Goal: Task Accomplishment & Management: Use online tool/utility

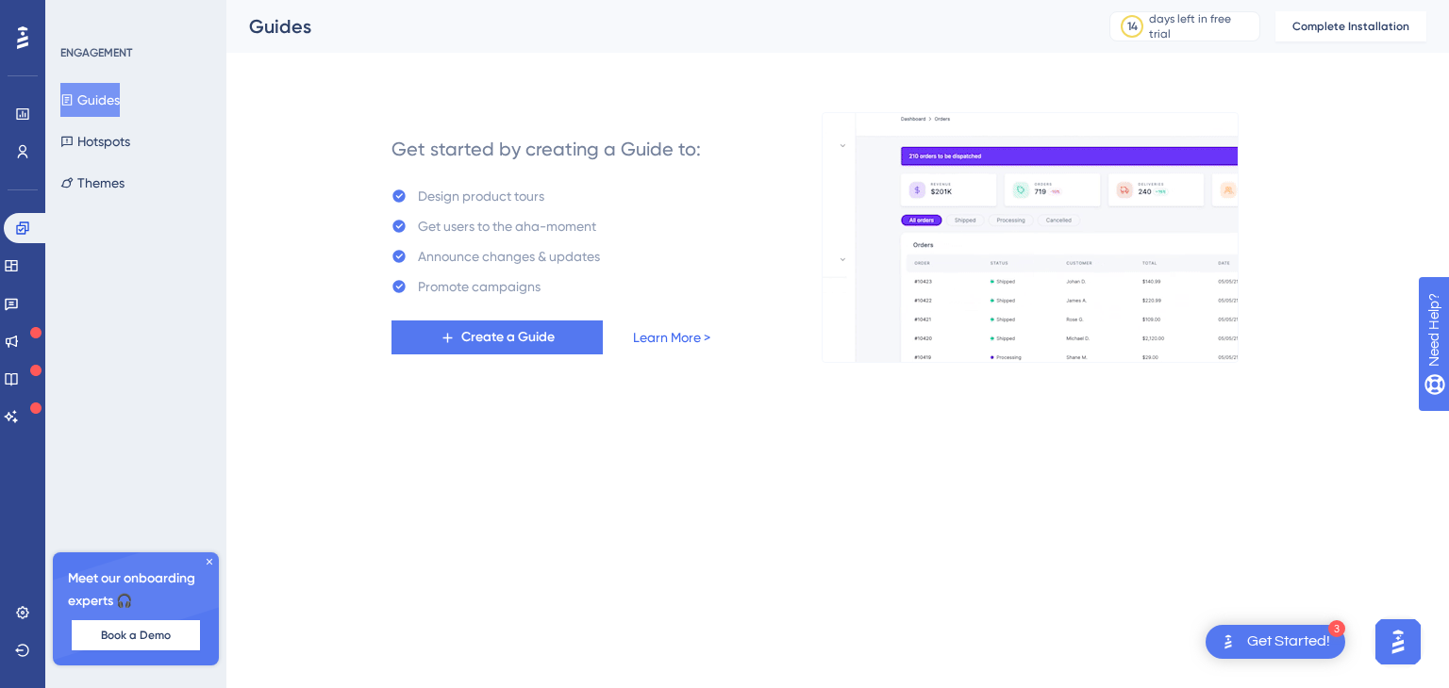
click at [698, 332] on link "Learn More >" at bounding box center [671, 337] width 77 height 23
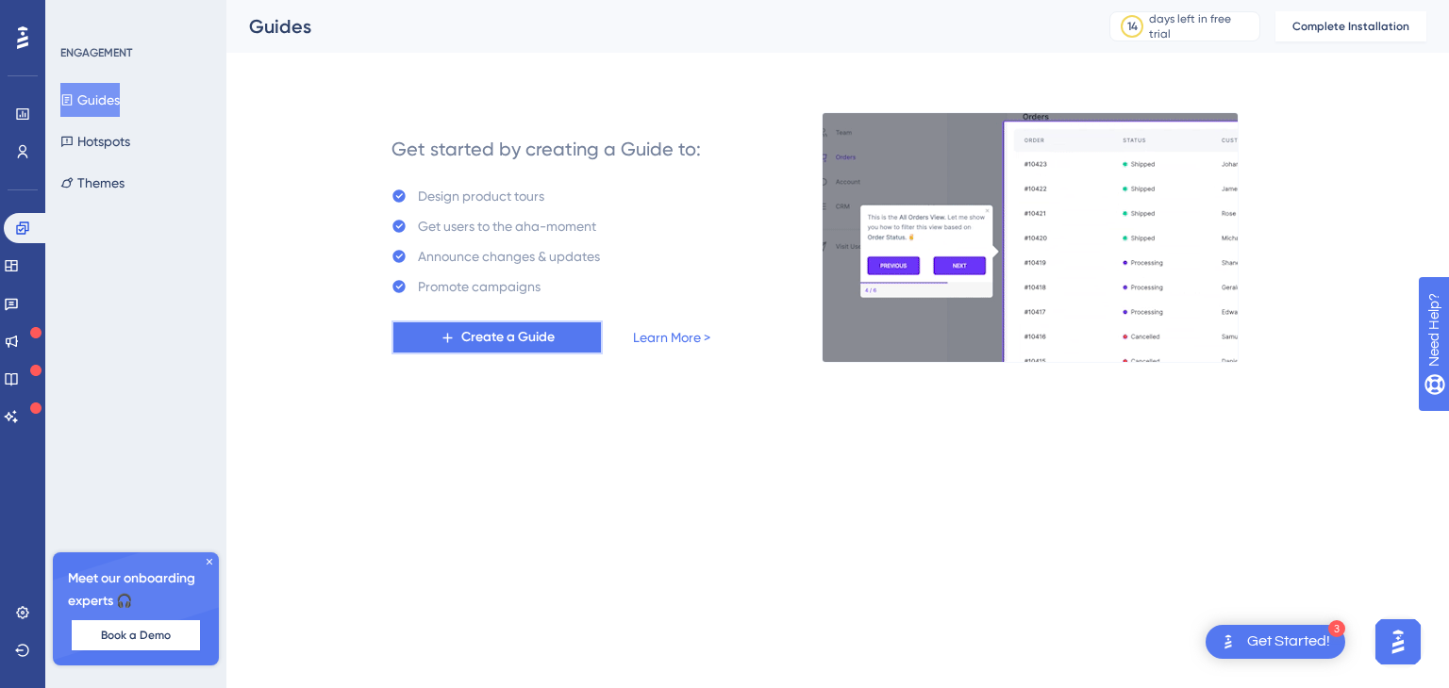
click at [485, 333] on span "Create a Guide" at bounding box center [507, 337] width 93 height 23
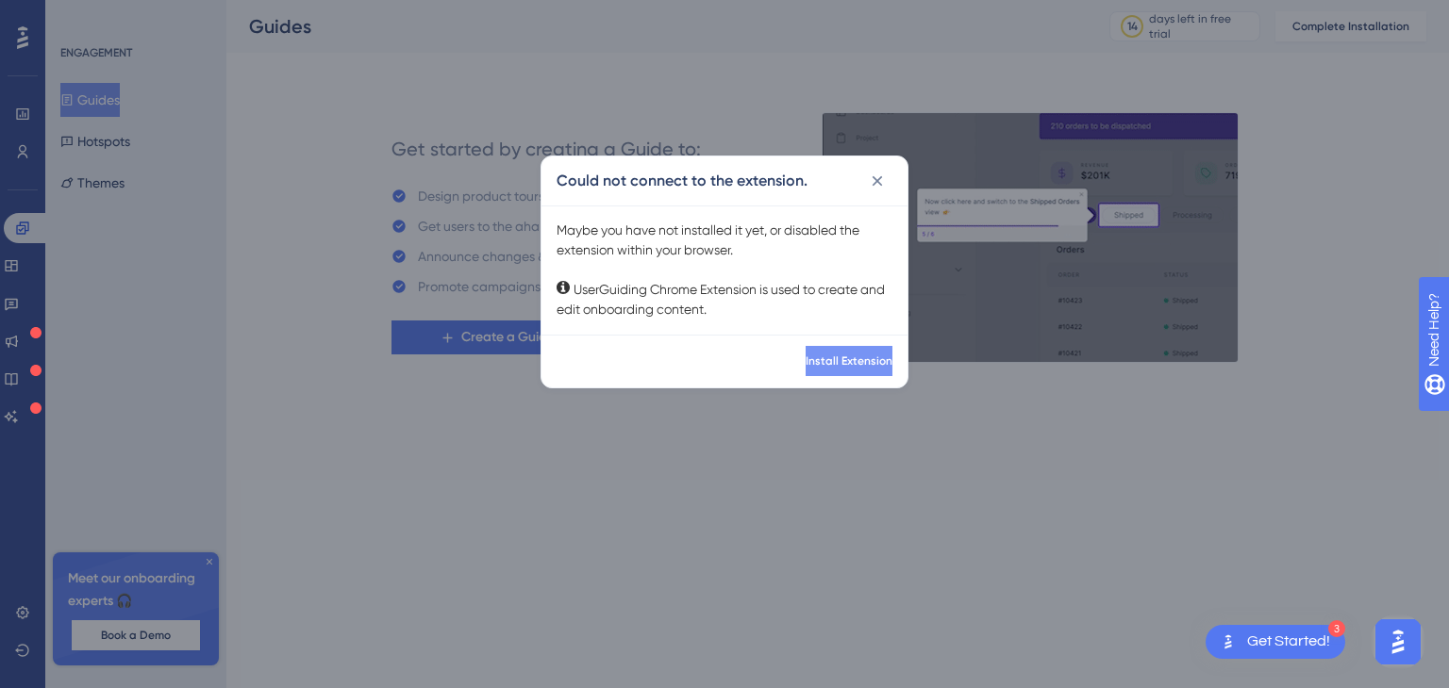
click at [805, 368] on button "Install Extension" at bounding box center [848, 361] width 87 height 30
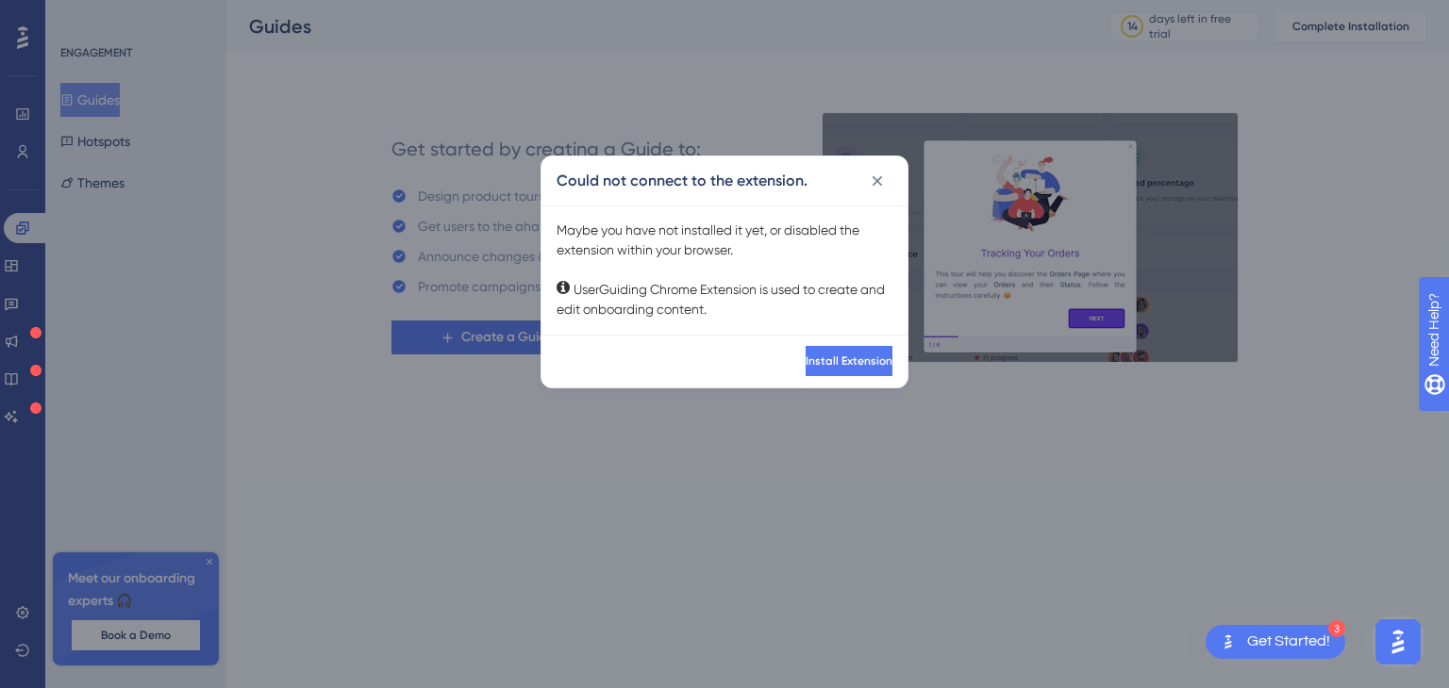
click at [875, 178] on icon at bounding box center [877, 181] width 19 height 19
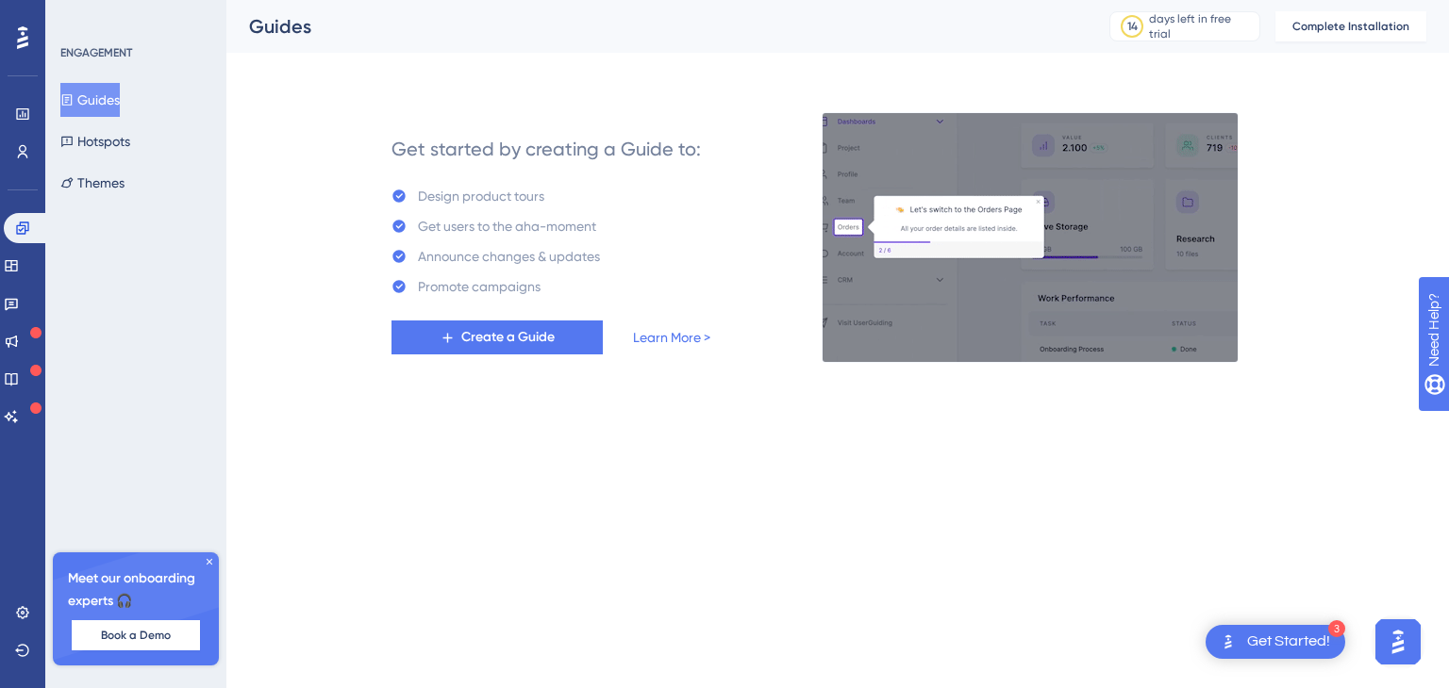
click at [882, 178] on img at bounding box center [1029, 237] width 417 height 251
click at [1393, 91] on div "Get started by creating a Guide to: Design product tours Get users to the aha-m…" at bounding box center [837, 215] width 1177 height 294
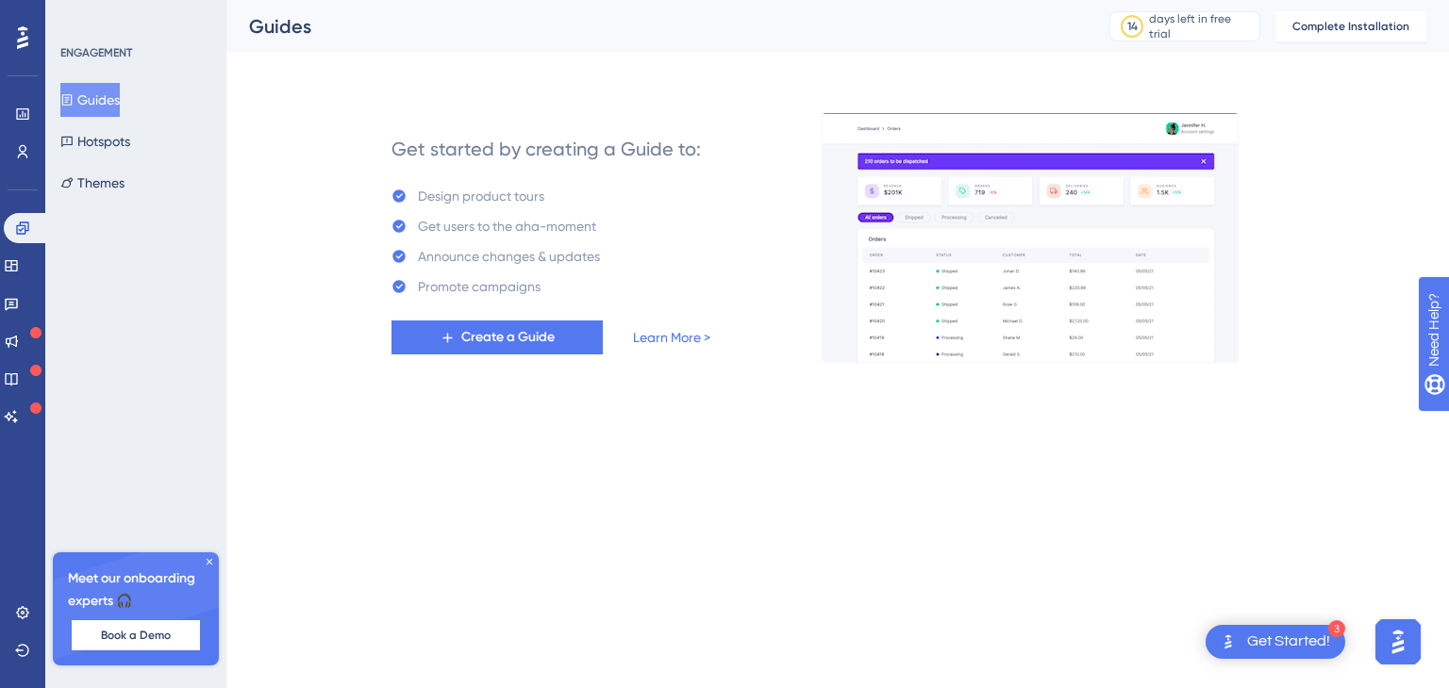
click at [475, 358] on div "Get started by creating a Guide to: Design product tours Get users to the aha-m…" at bounding box center [551, 237] width 468 height 249
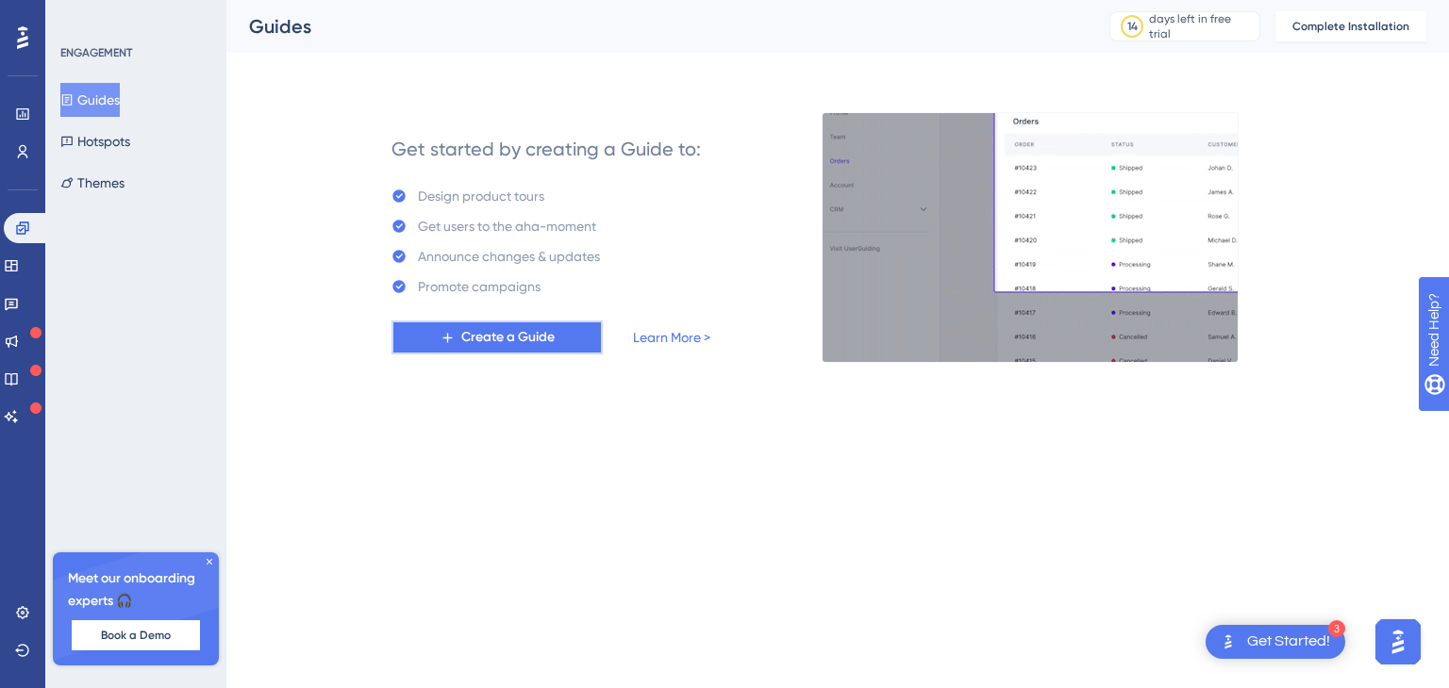
click at [480, 345] on span "Create a Guide" at bounding box center [507, 337] width 93 height 23
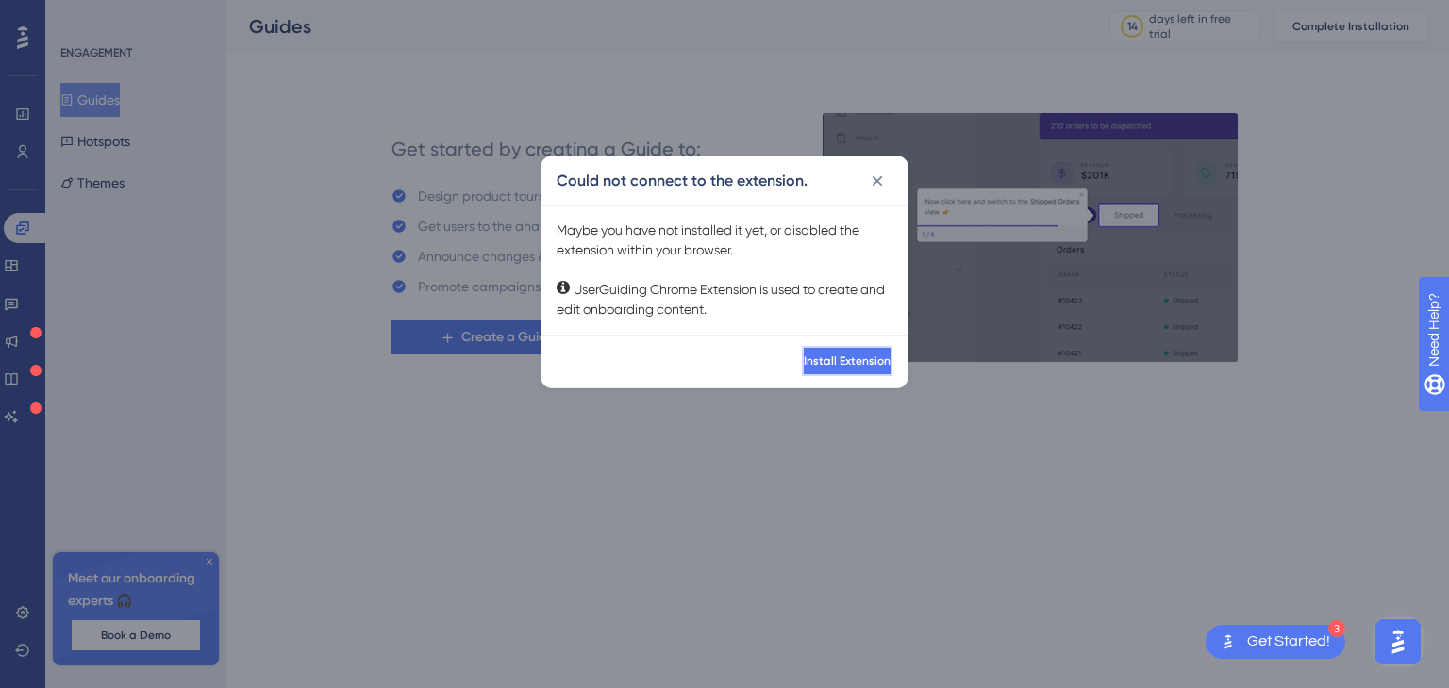
click at [859, 363] on span "Install Extension" at bounding box center [847, 361] width 87 height 15
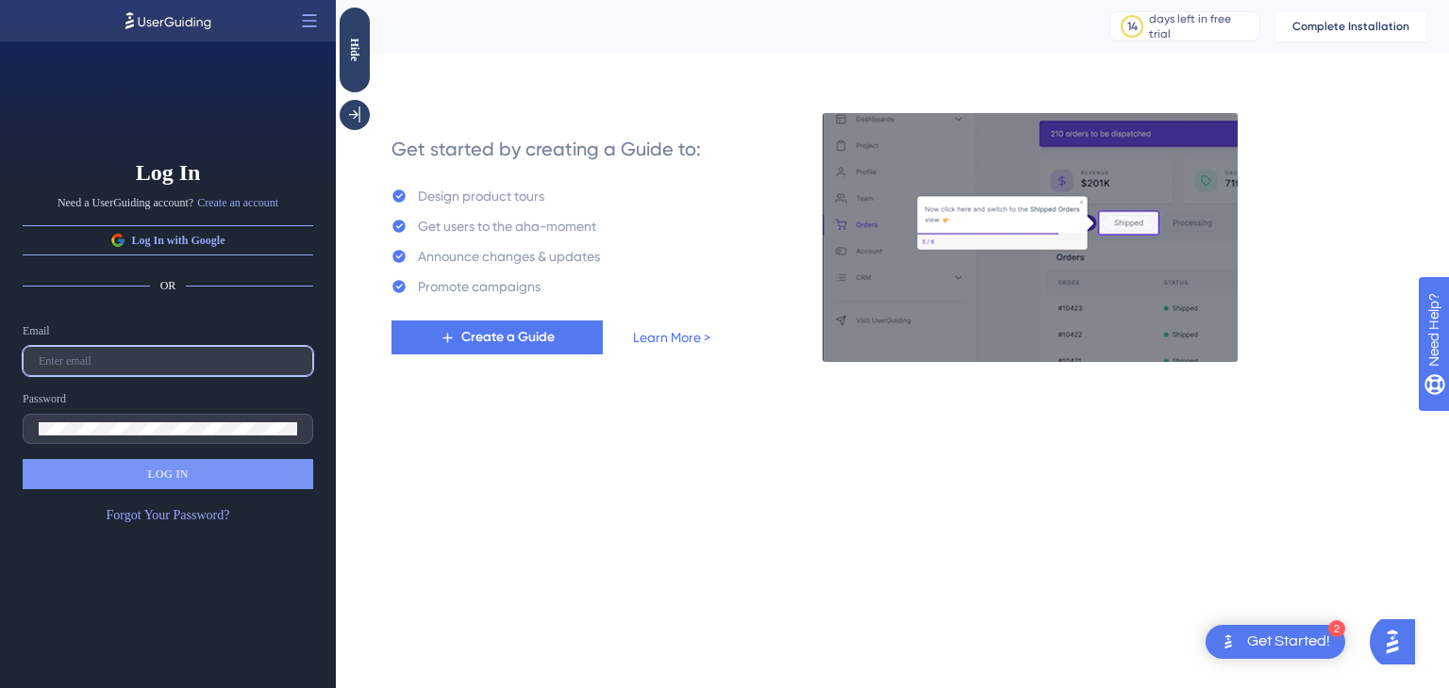
type input "[DOMAIN_NAME][EMAIL_ADDRESS][DOMAIN_NAME]"
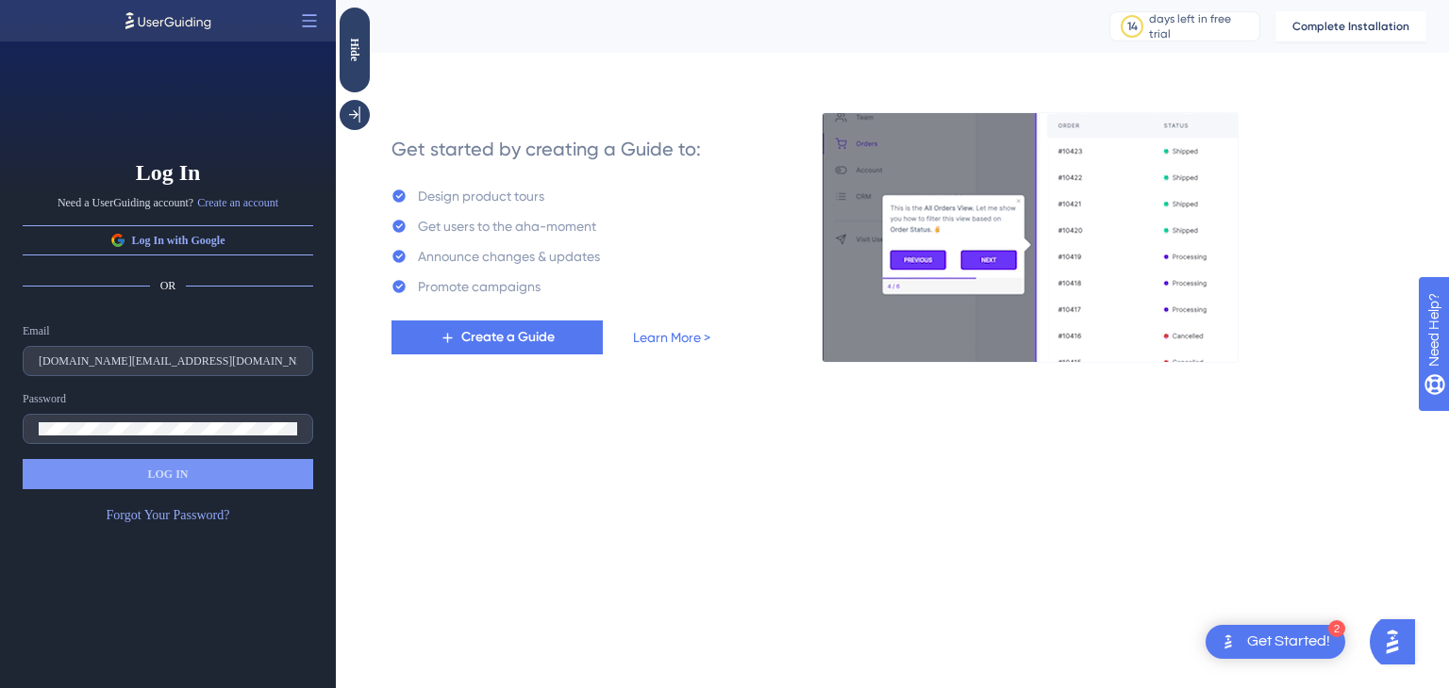
click at [200, 488] on button "LOG IN" at bounding box center [168, 474] width 290 height 30
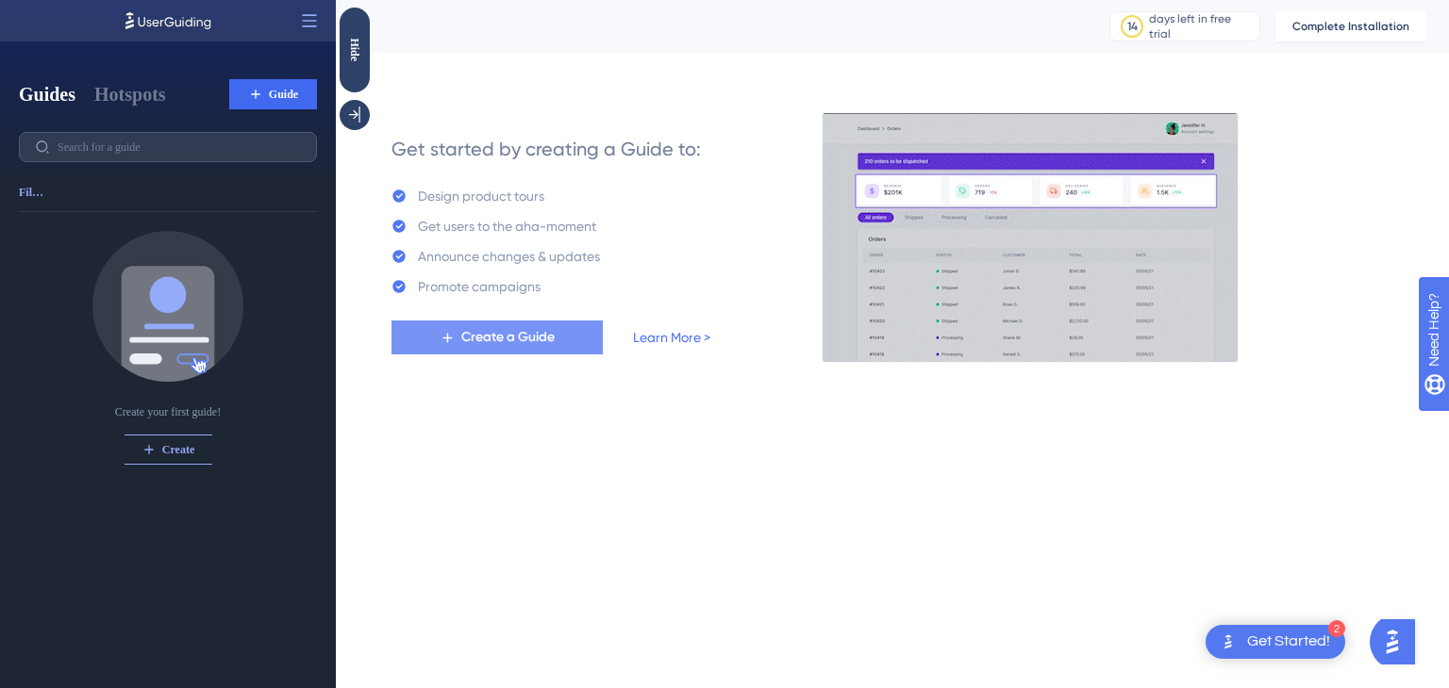
click at [487, 337] on span "Create a Guide" at bounding box center [507, 337] width 93 height 23
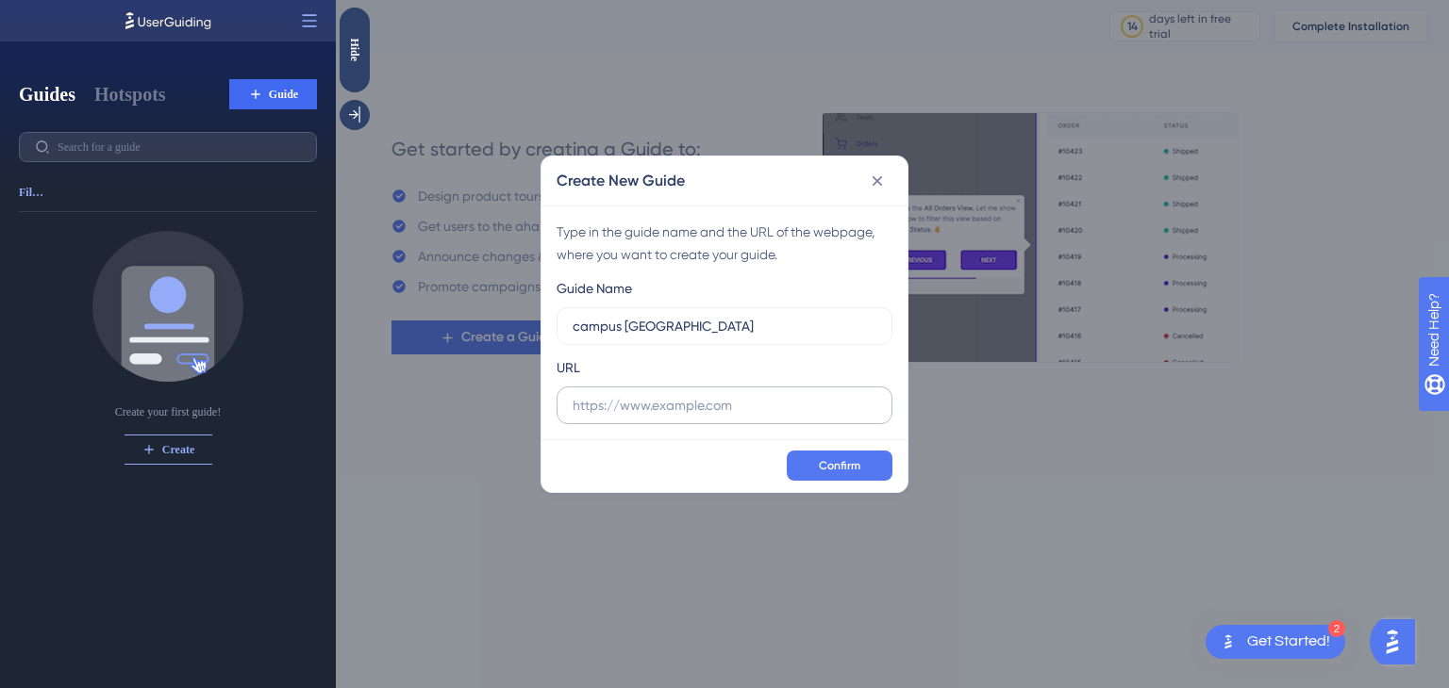
type input "campus [GEOGRAPHIC_DATA]"
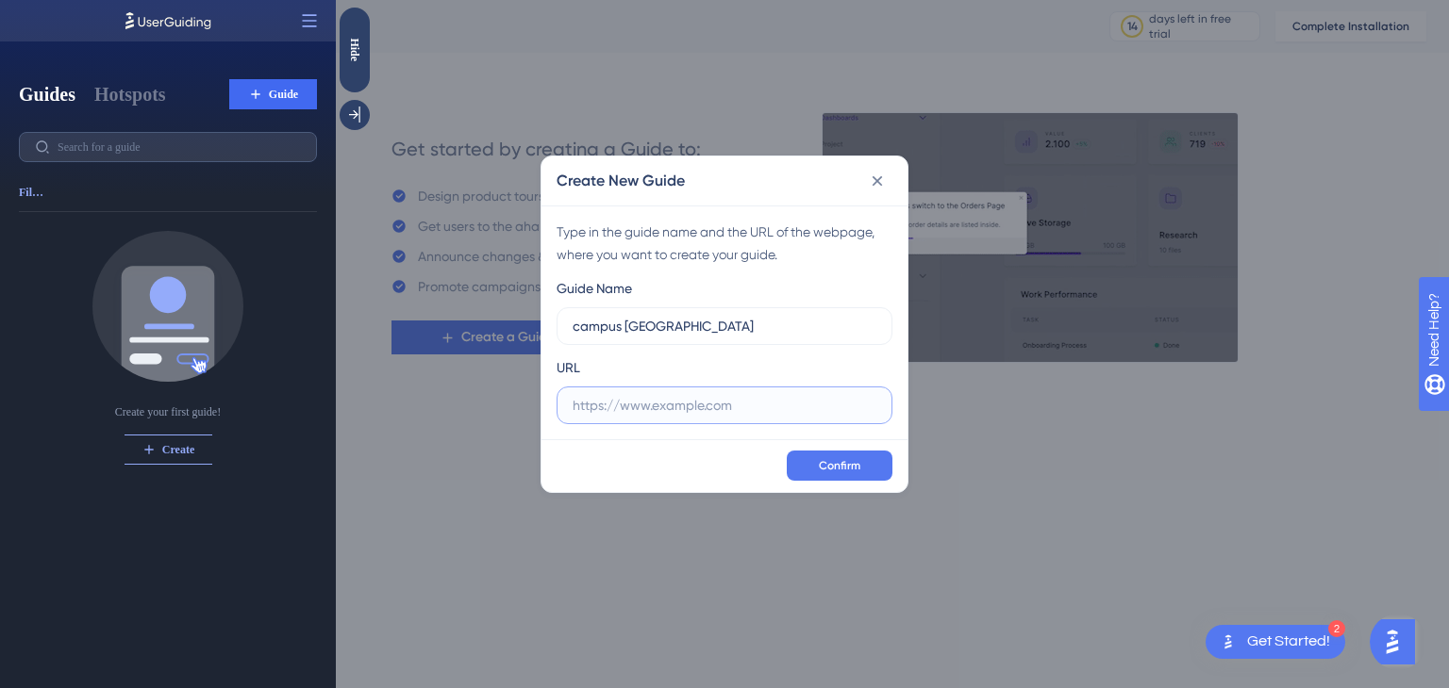
click at [705, 409] on input "text" at bounding box center [724, 405] width 304 height 21
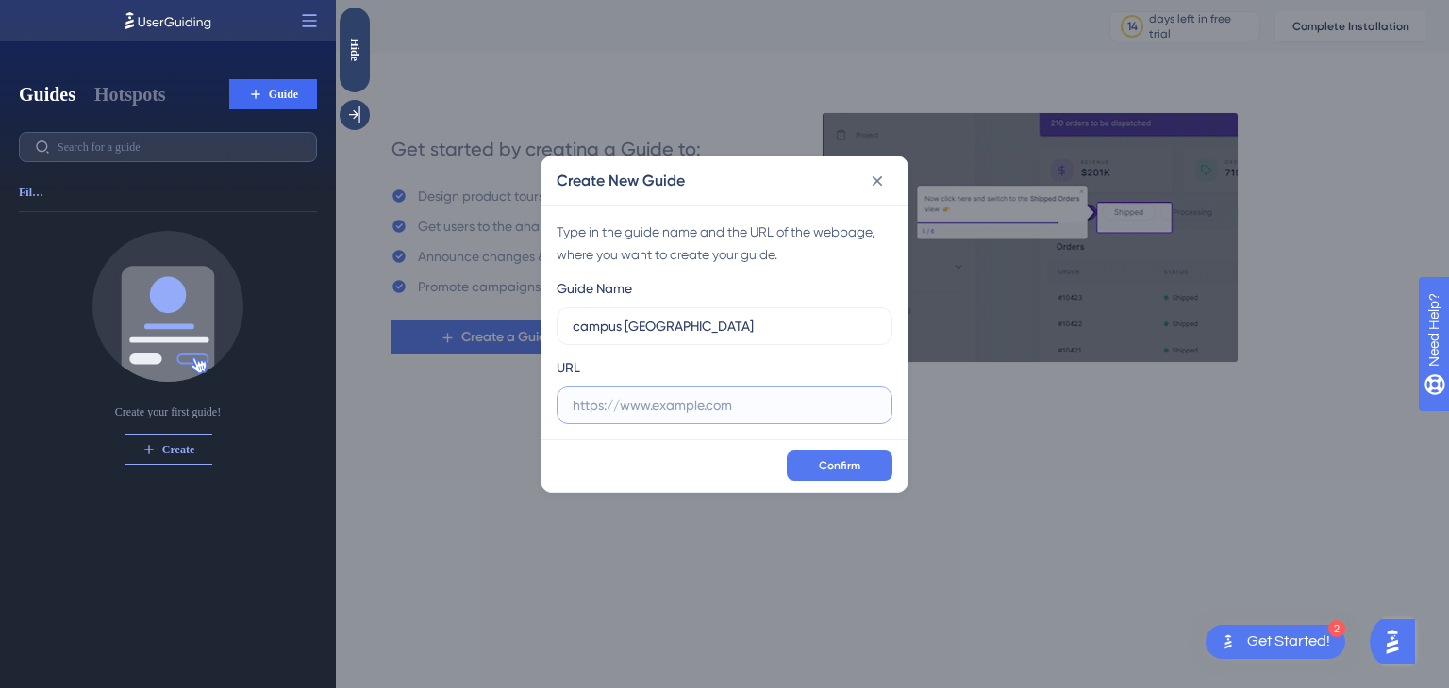
click at [622, 410] on input "text" at bounding box center [724, 405] width 304 height 21
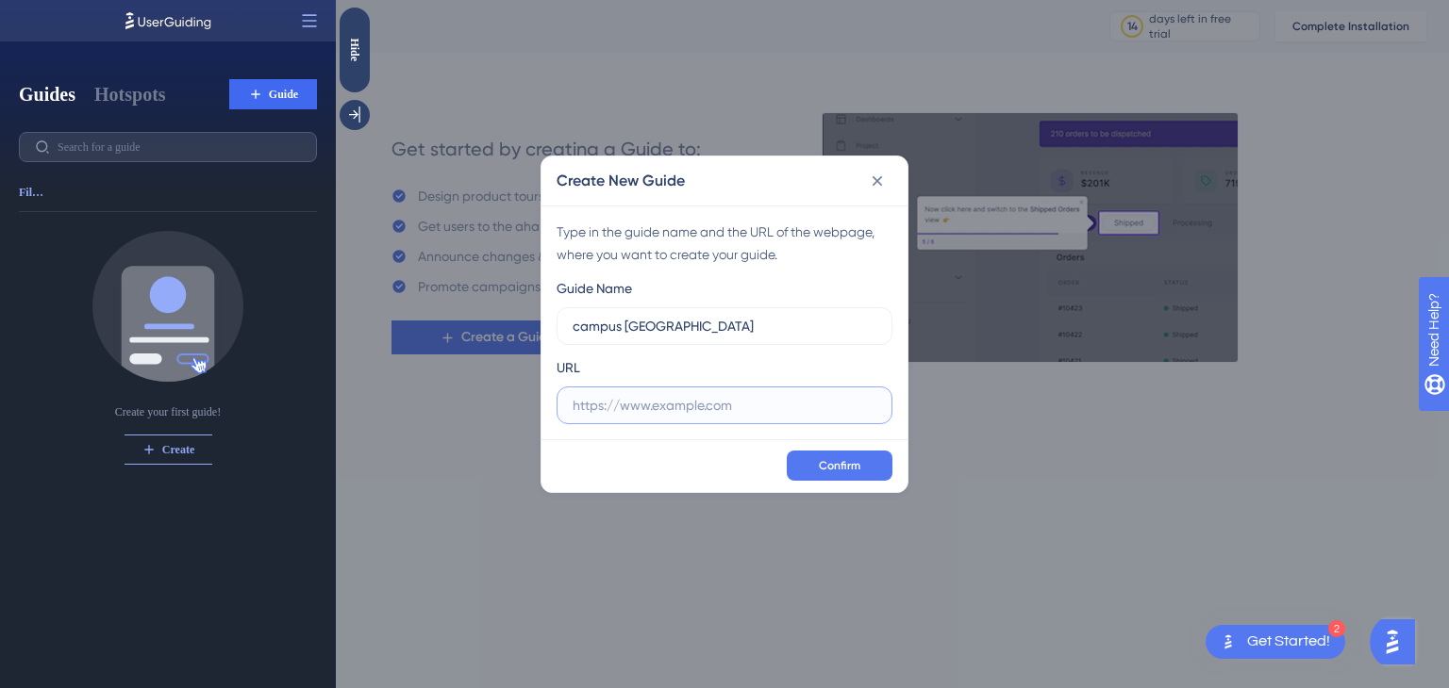
paste input "[URL][DOMAIN_NAME]"
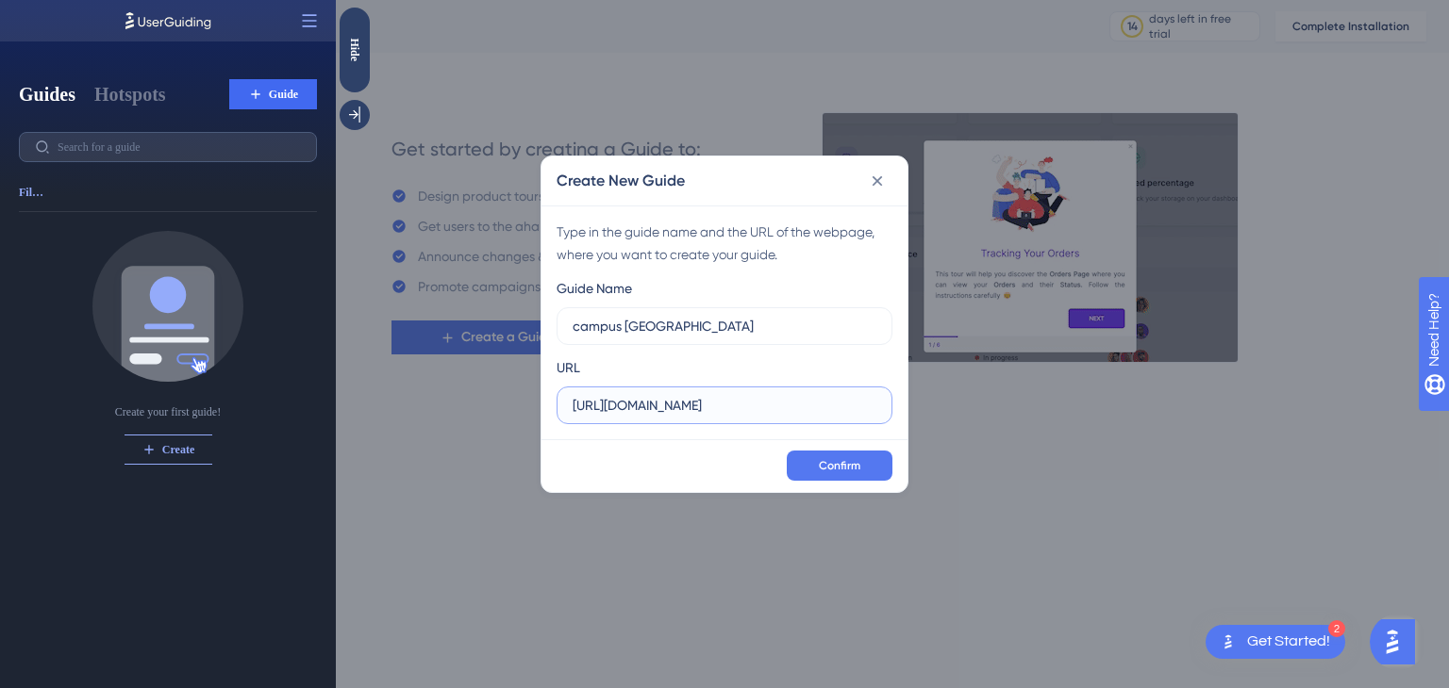
scroll to position [0, 136]
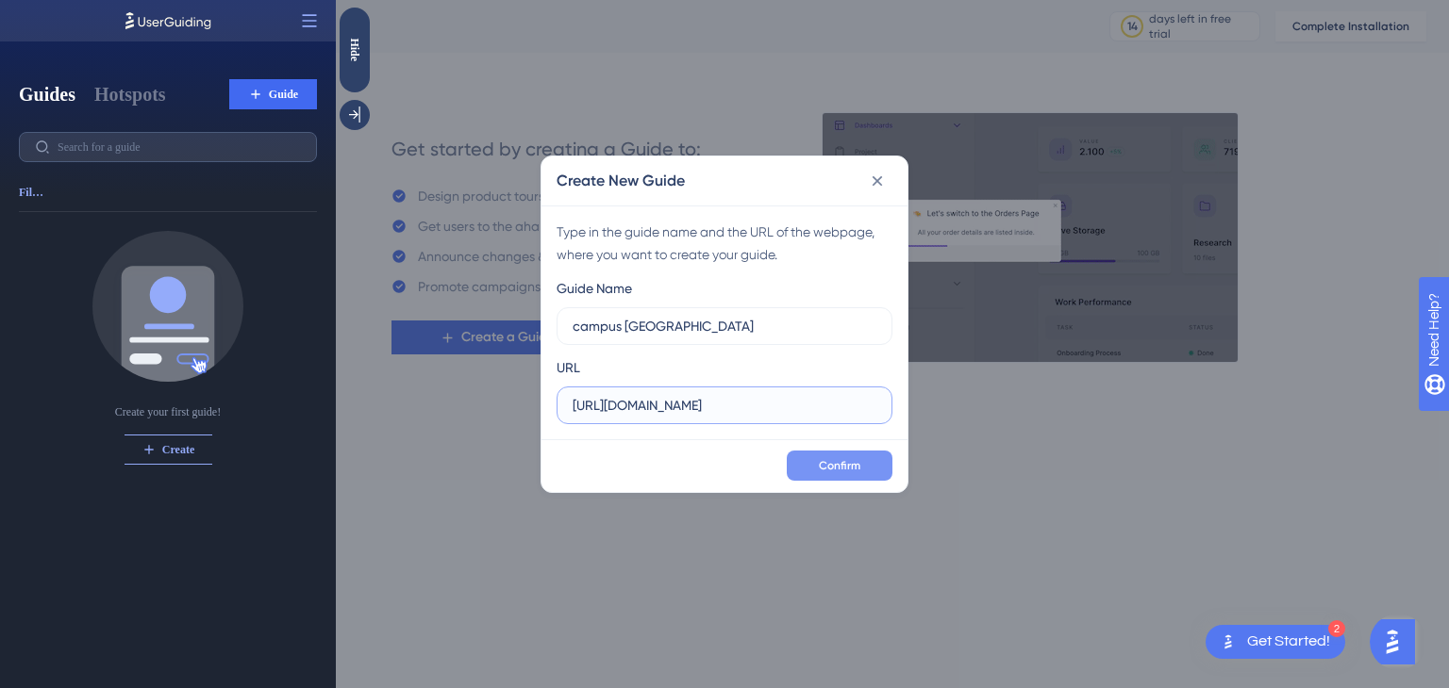
type input "[URL][DOMAIN_NAME]"
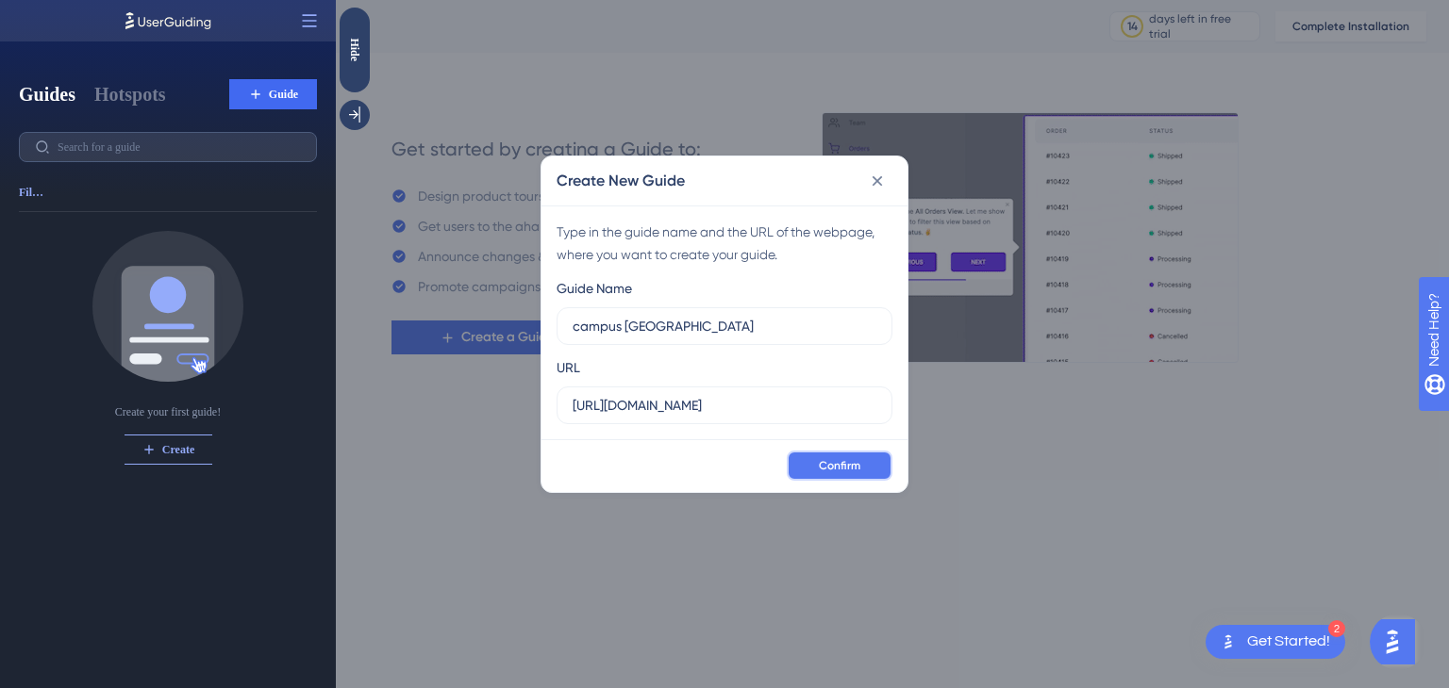
click at [844, 454] on button "Confirm" at bounding box center [840, 466] width 106 height 30
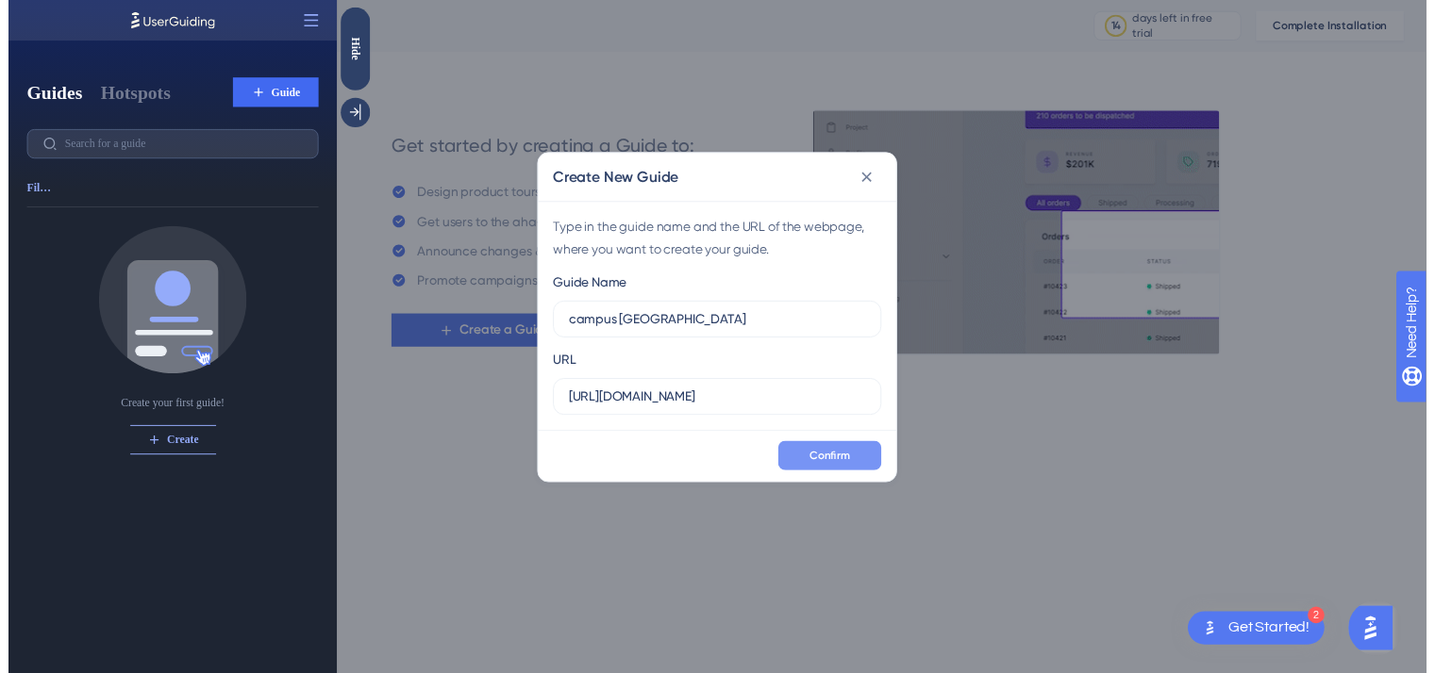
scroll to position [0, 0]
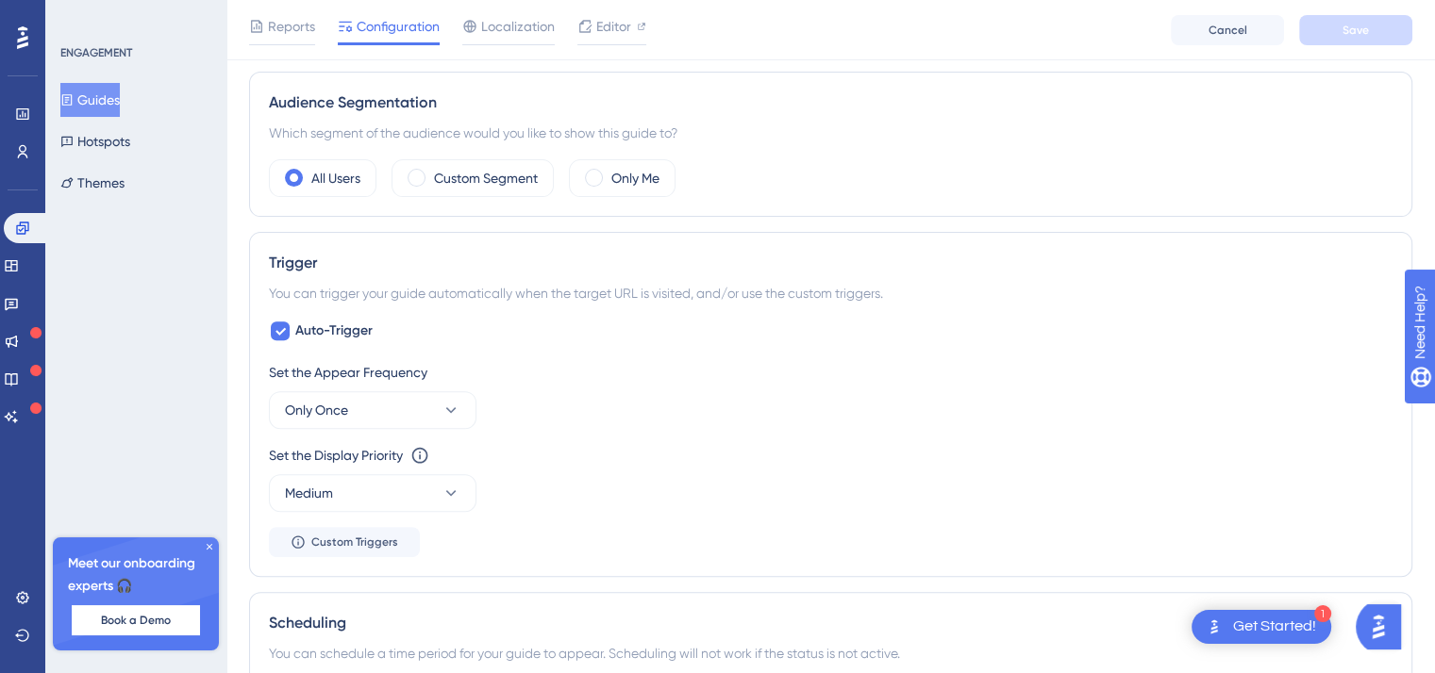
scroll to position [1332, 0]
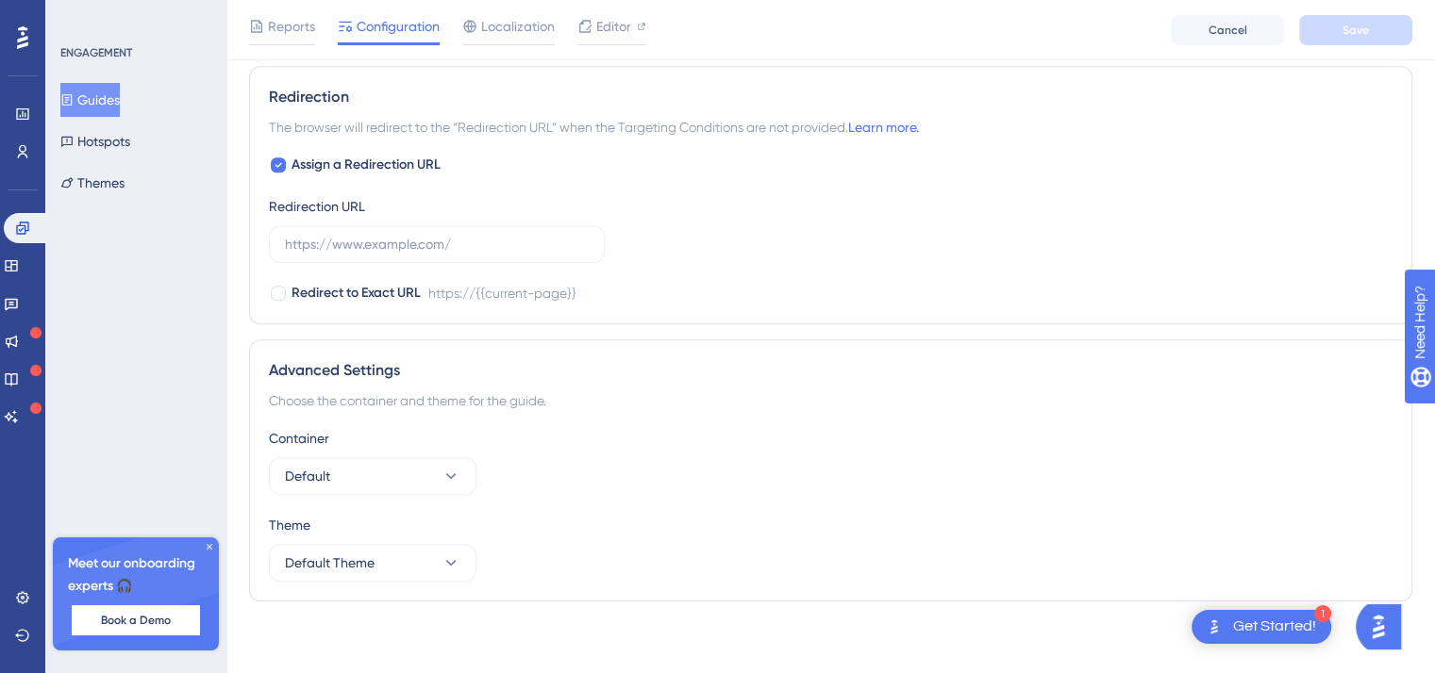
click at [207, 548] on icon at bounding box center [209, 546] width 11 height 11
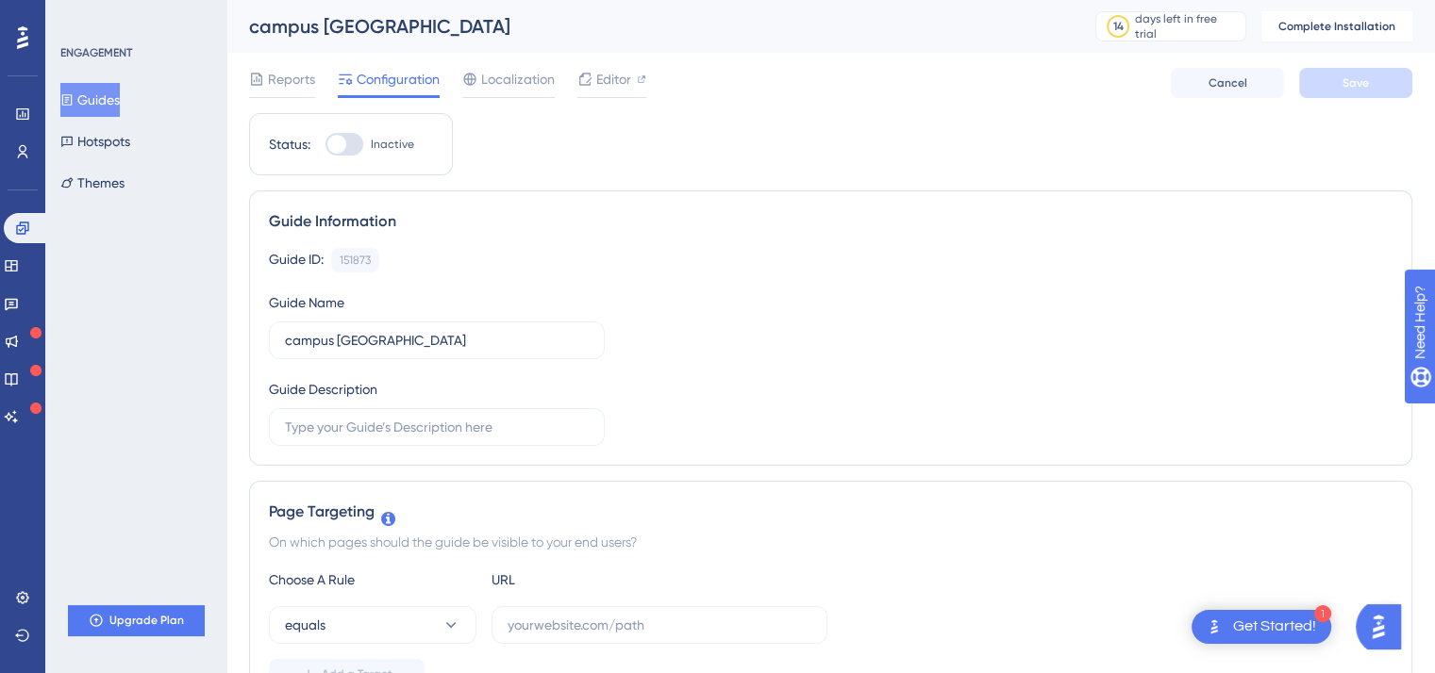
scroll to position [0, 0]
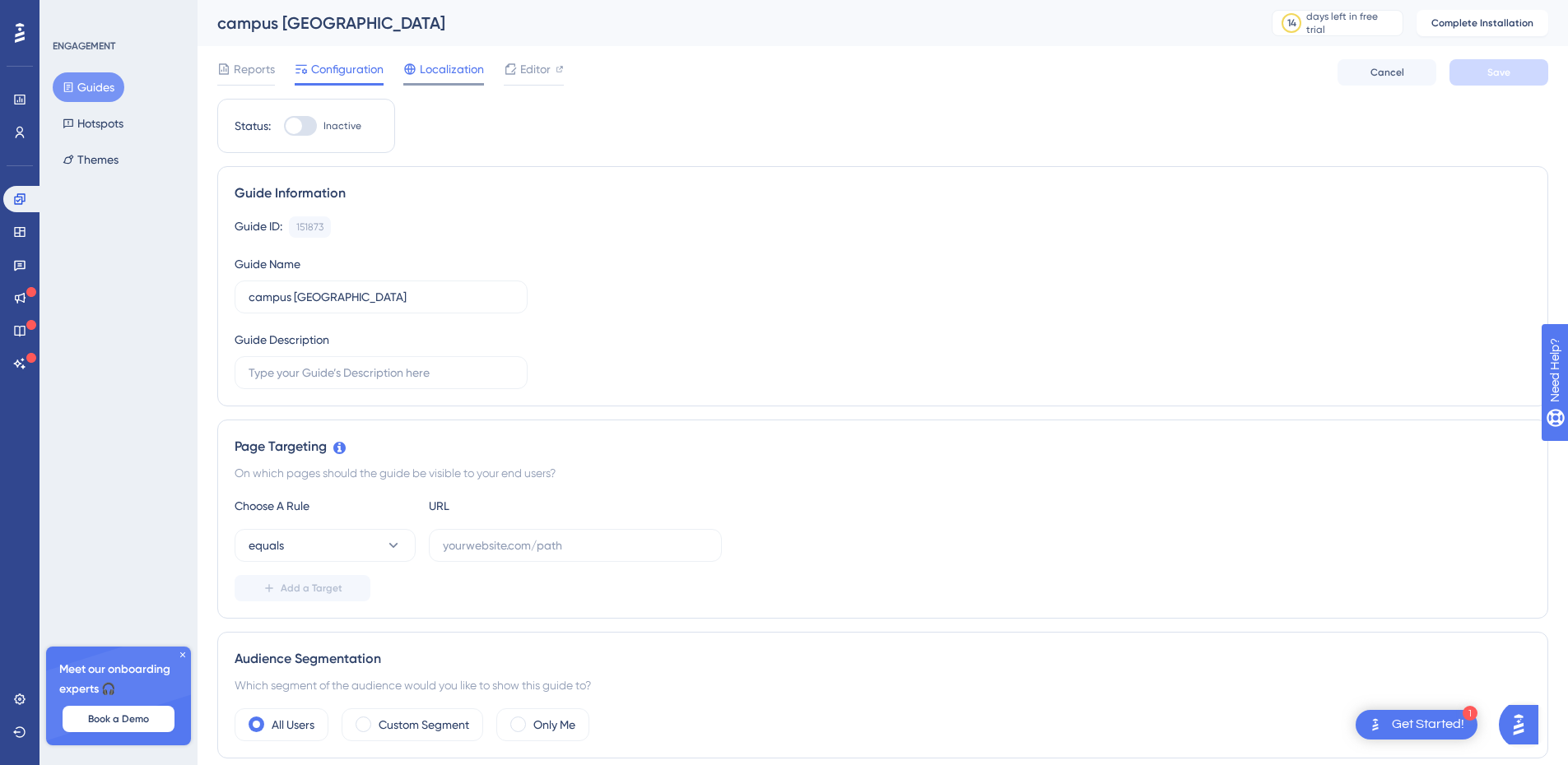
click at [464, 69] on span "Localization" at bounding box center [452, 69] width 65 height 20
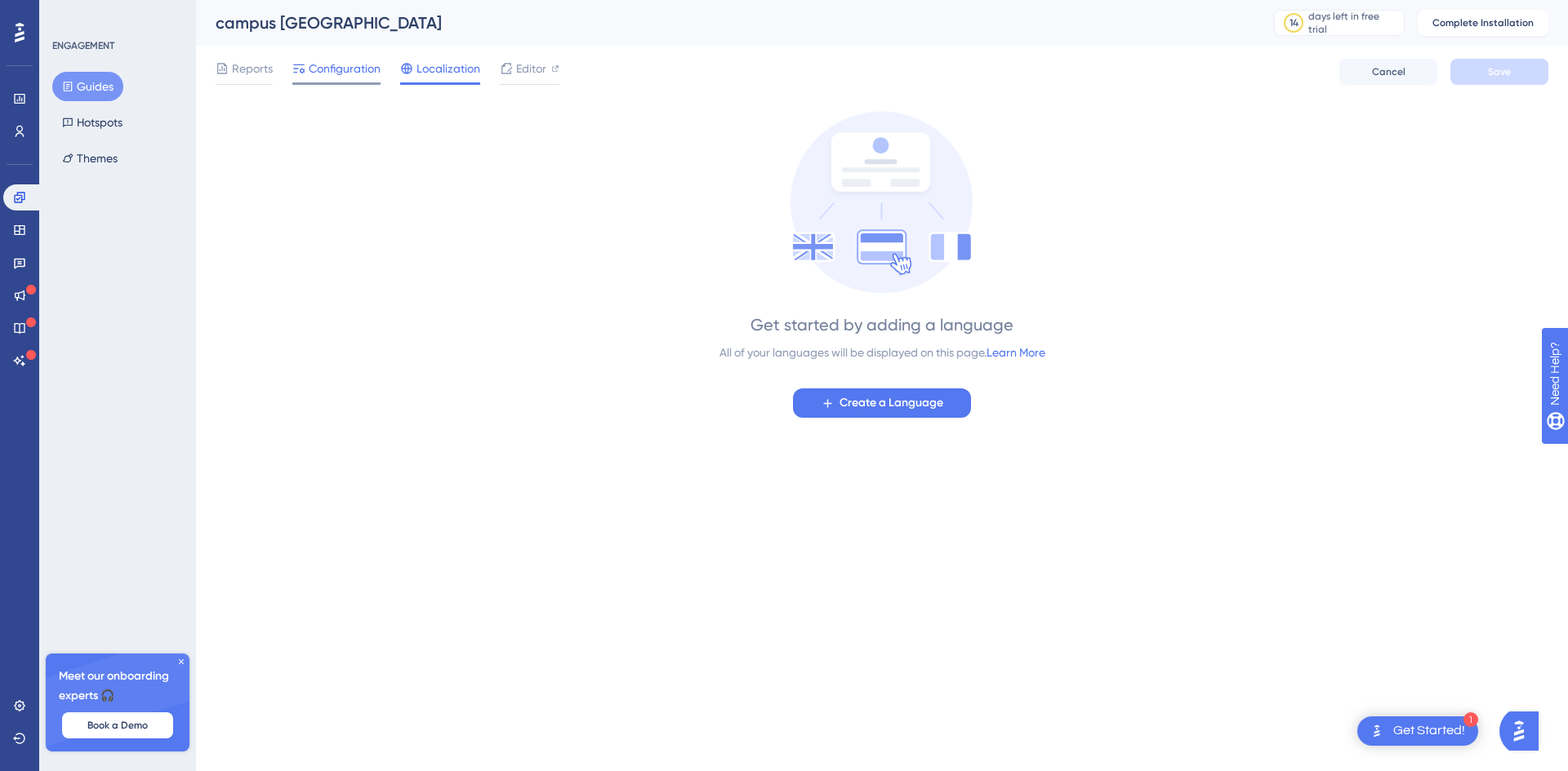
click at [314, 65] on span "Configuration" at bounding box center [345, 68] width 72 height 20
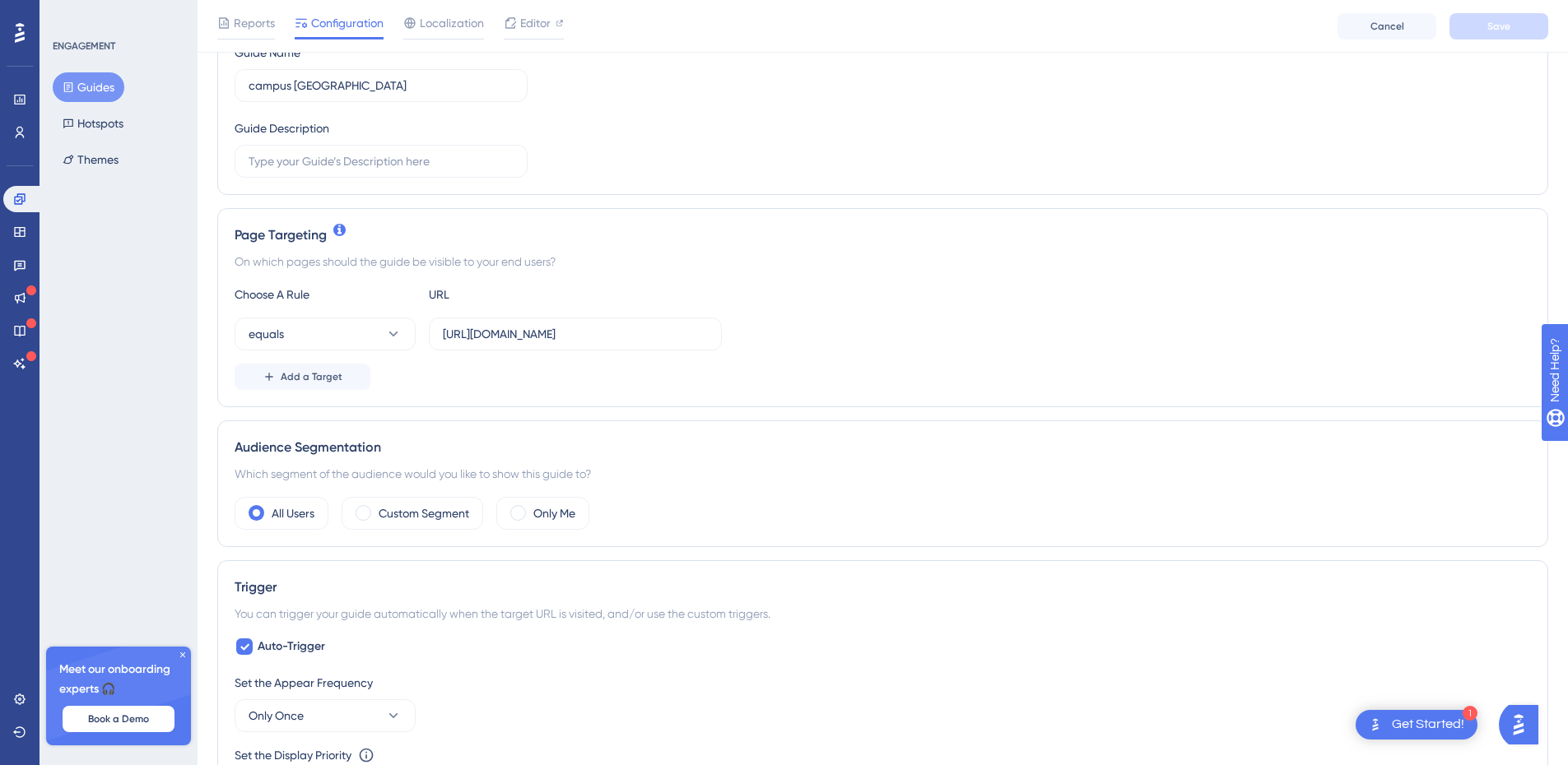
scroll to position [247, 0]
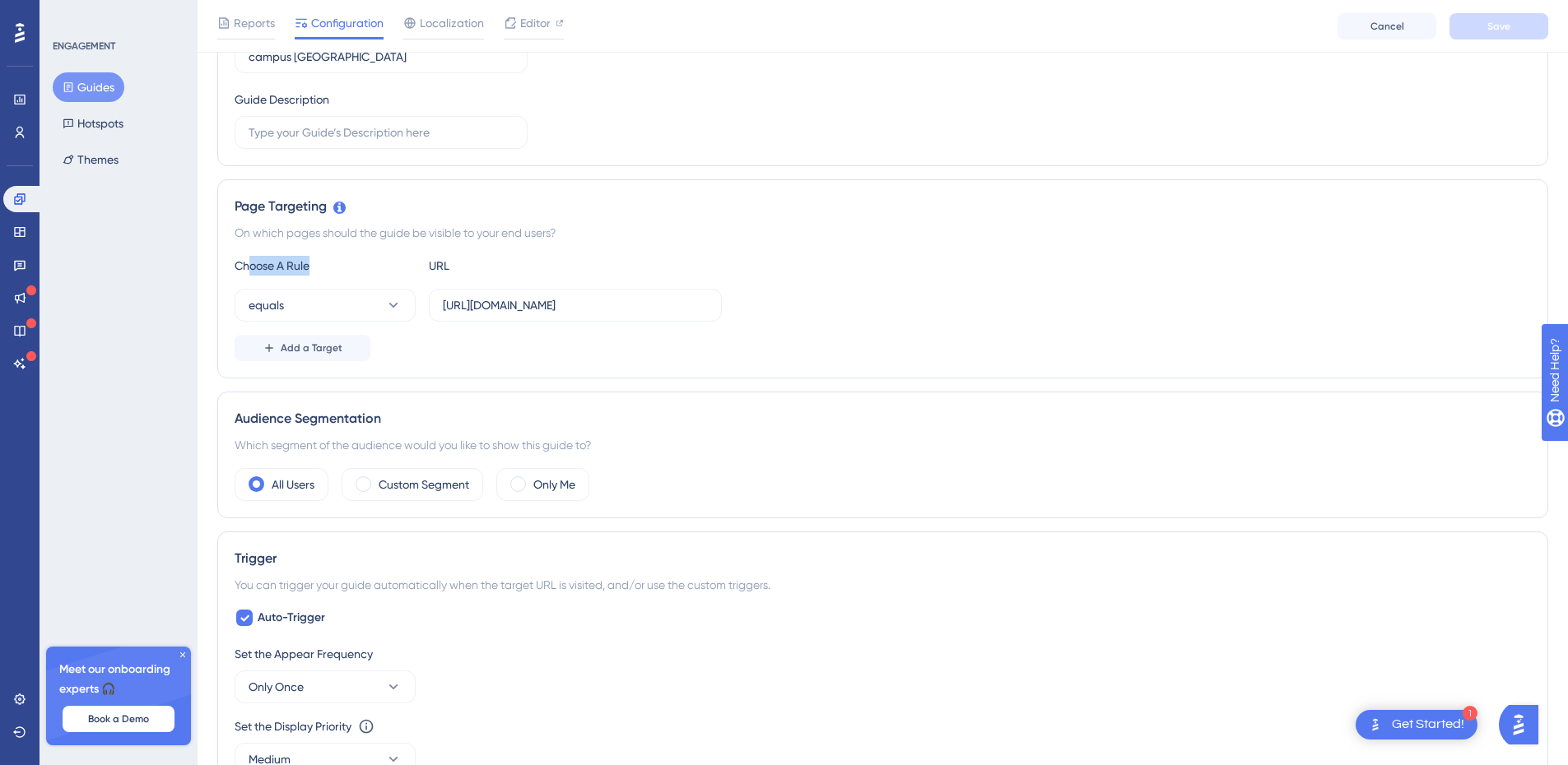
drag, startPoint x: 248, startPoint y: 258, endPoint x: 341, endPoint y: 263, distance: 93.1
click at [341, 263] on div "Choose A Rule" at bounding box center [325, 265] width 181 height 20
click at [341, 263] on div "Choose A Rule" at bounding box center [325, 265] width 181 height 20
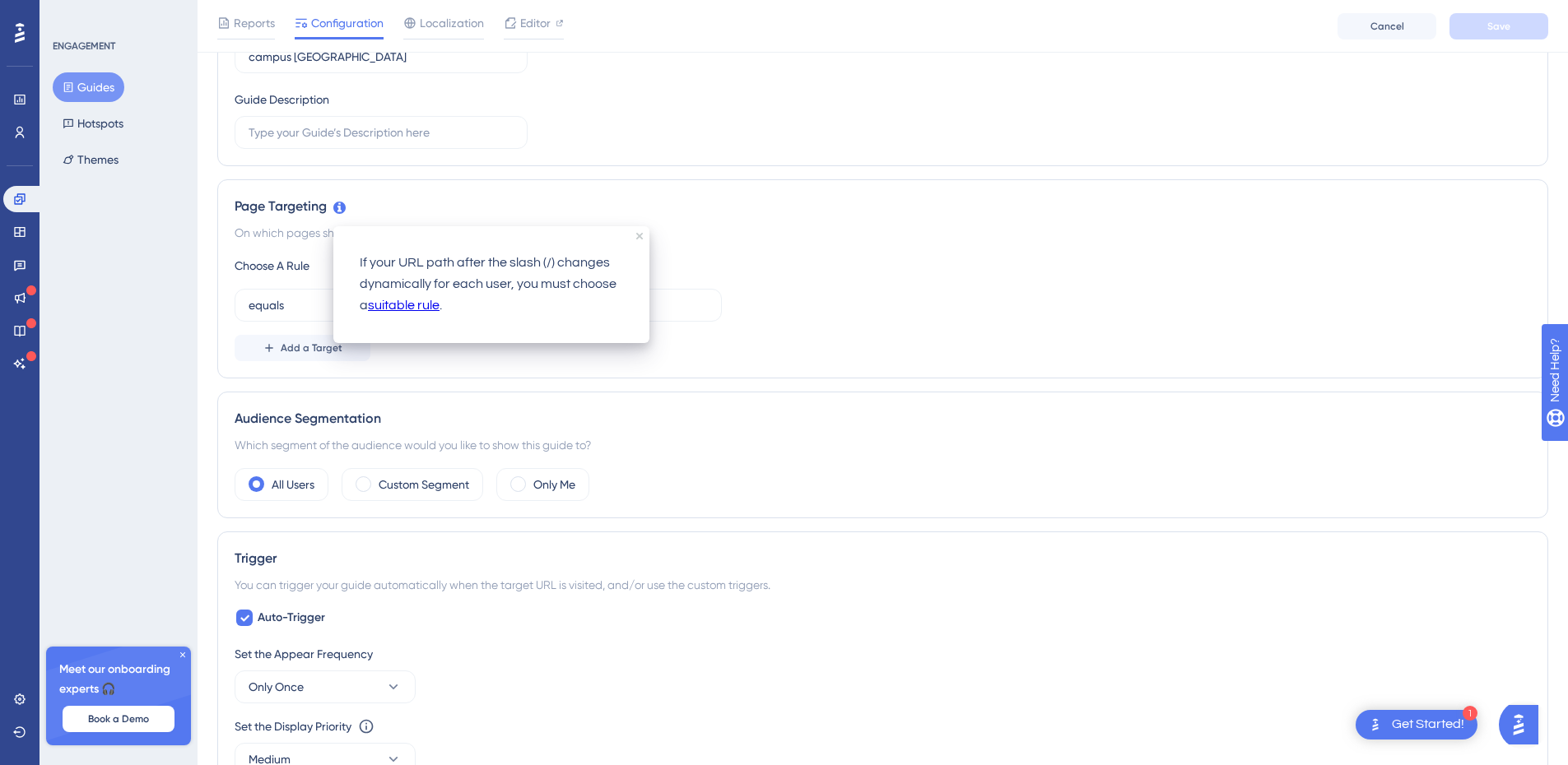
click at [400, 177] on div "Status: Inactive Guide Information Guide ID: 151873 Copy Guide Name campus [GEO…" at bounding box center [882, 656] width 1331 height 1595
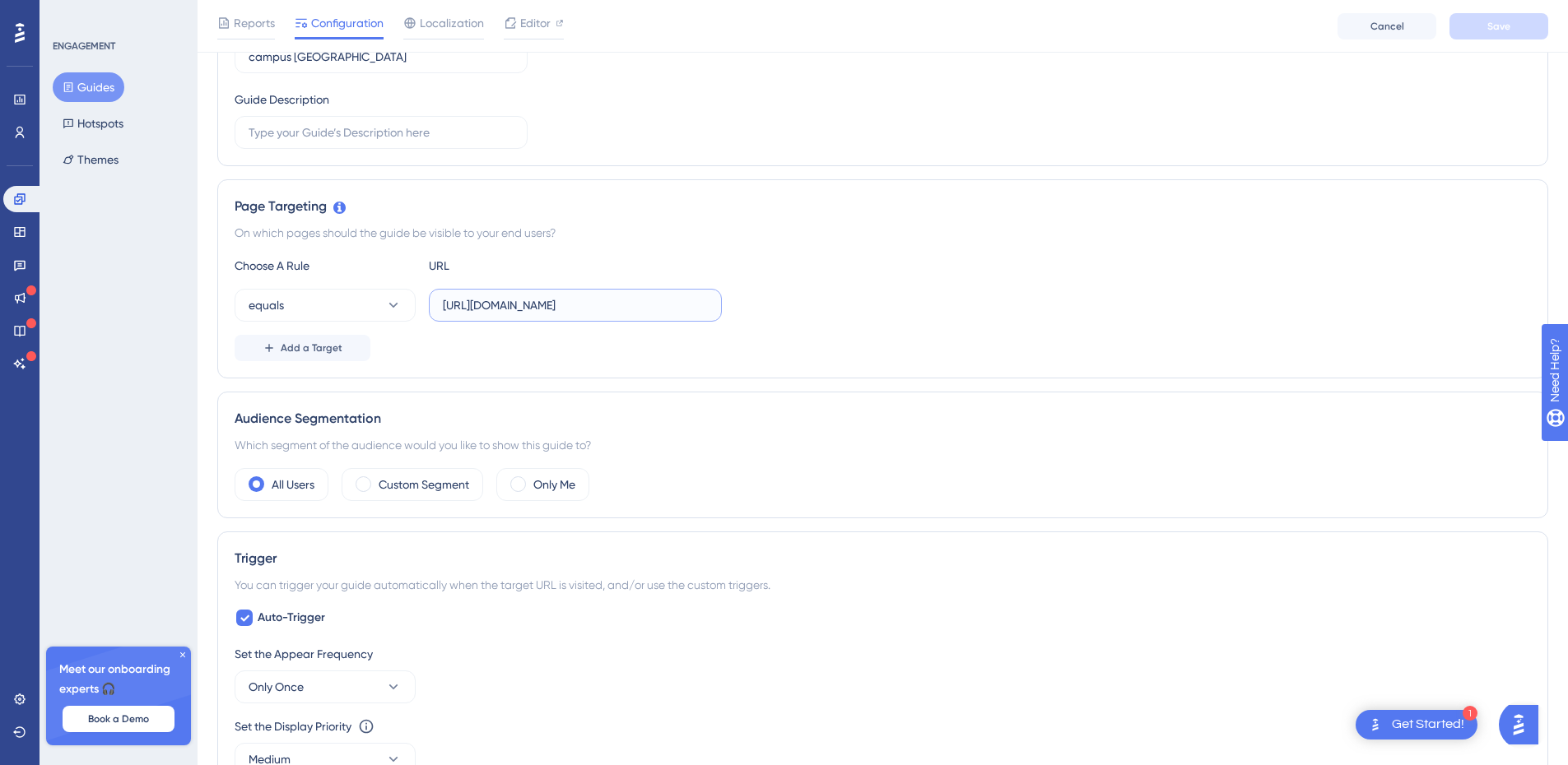
scroll to position [0, 120]
drag, startPoint x: 630, startPoint y: 311, endPoint x: 714, endPoint y: 312, distance: 84.0
click at [714, 312] on label "[URL][DOMAIN_NAME]" at bounding box center [575, 305] width 293 height 33
click at [647, 303] on input "[URL][DOMAIN_NAME]" at bounding box center [575, 305] width 265 height 18
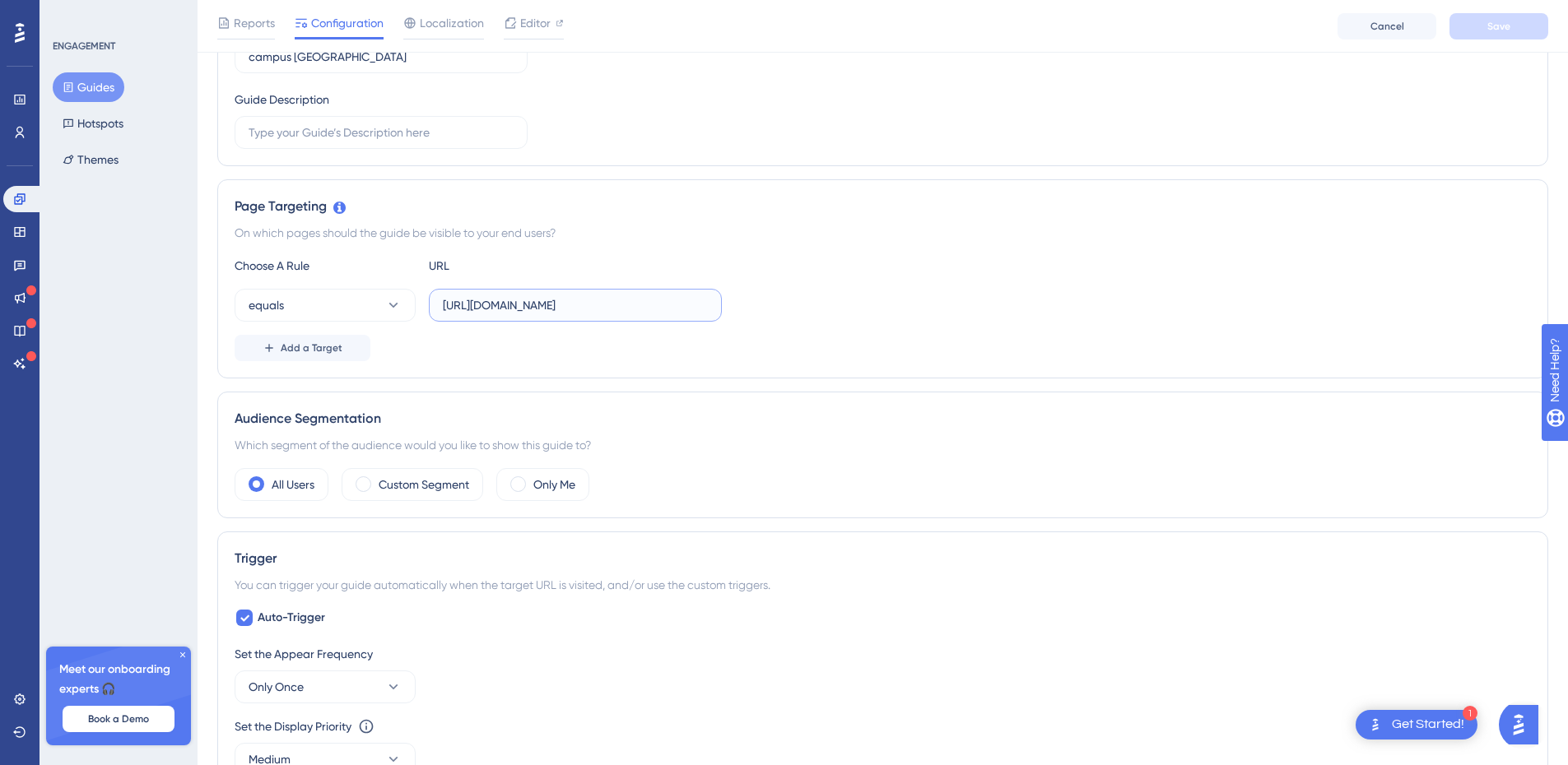
drag, startPoint x: 620, startPoint y: 309, endPoint x: 407, endPoint y: 331, distance: 214.1
click at [407, 331] on div "Choose A Rule URL equals [URL][DOMAIN_NAME] Add a Target" at bounding box center [882, 308] width 1296 height 106
click at [561, 203] on div "Page Targeting" at bounding box center [882, 206] width 1296 height 20
click at [411, 304] on button "equals" at bounding box center [325, 305] width 181 height 33
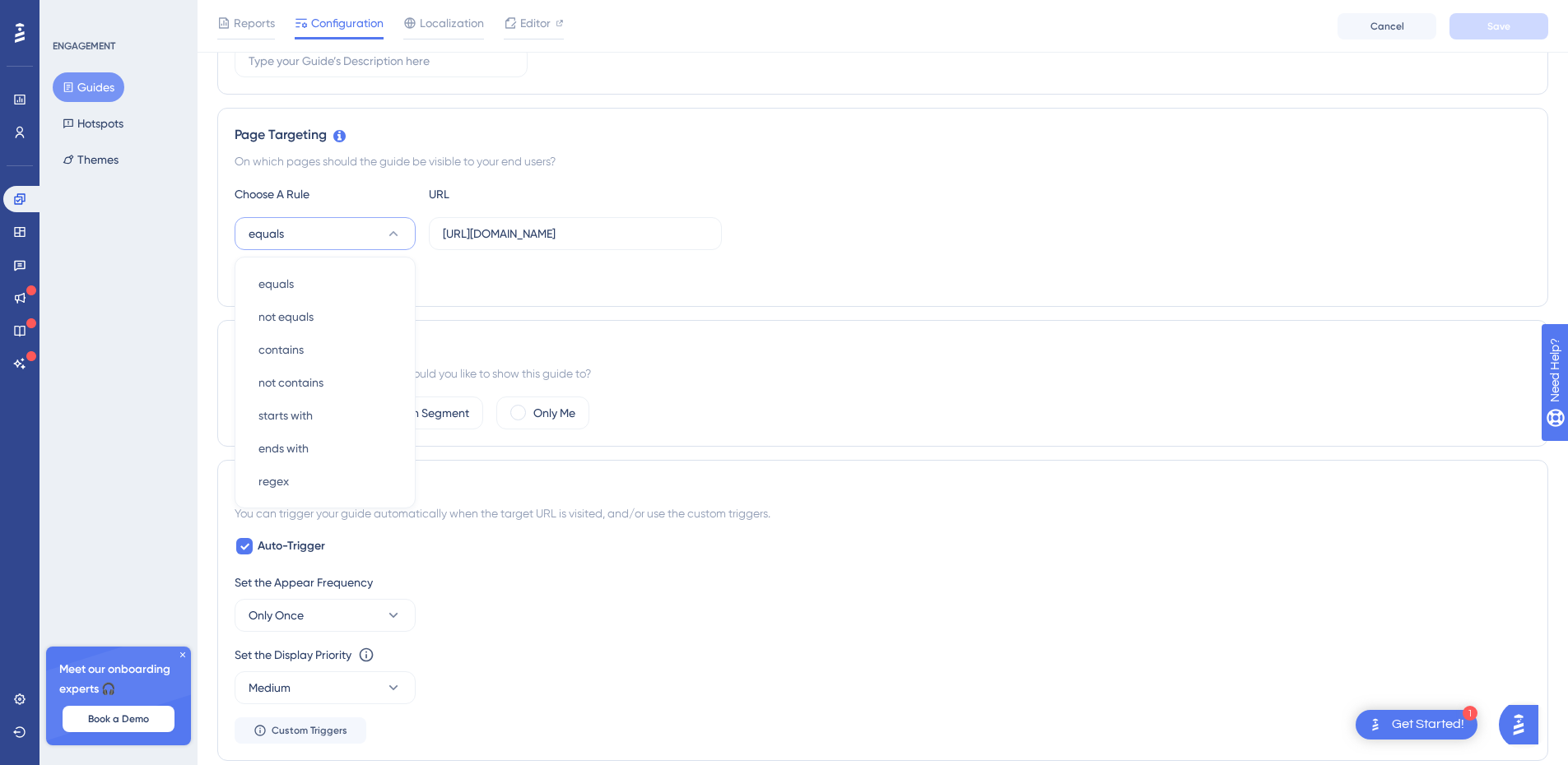
click at [756, 106] on div "Status: Inactive Guide Information Guide ID: 151873 Copy Guide Name campus [GEO…" at bounding box center [882, 584] width 1331 height 1595
click at [179, 600] on icon at bounding box center [182, 654] width 10 height 10
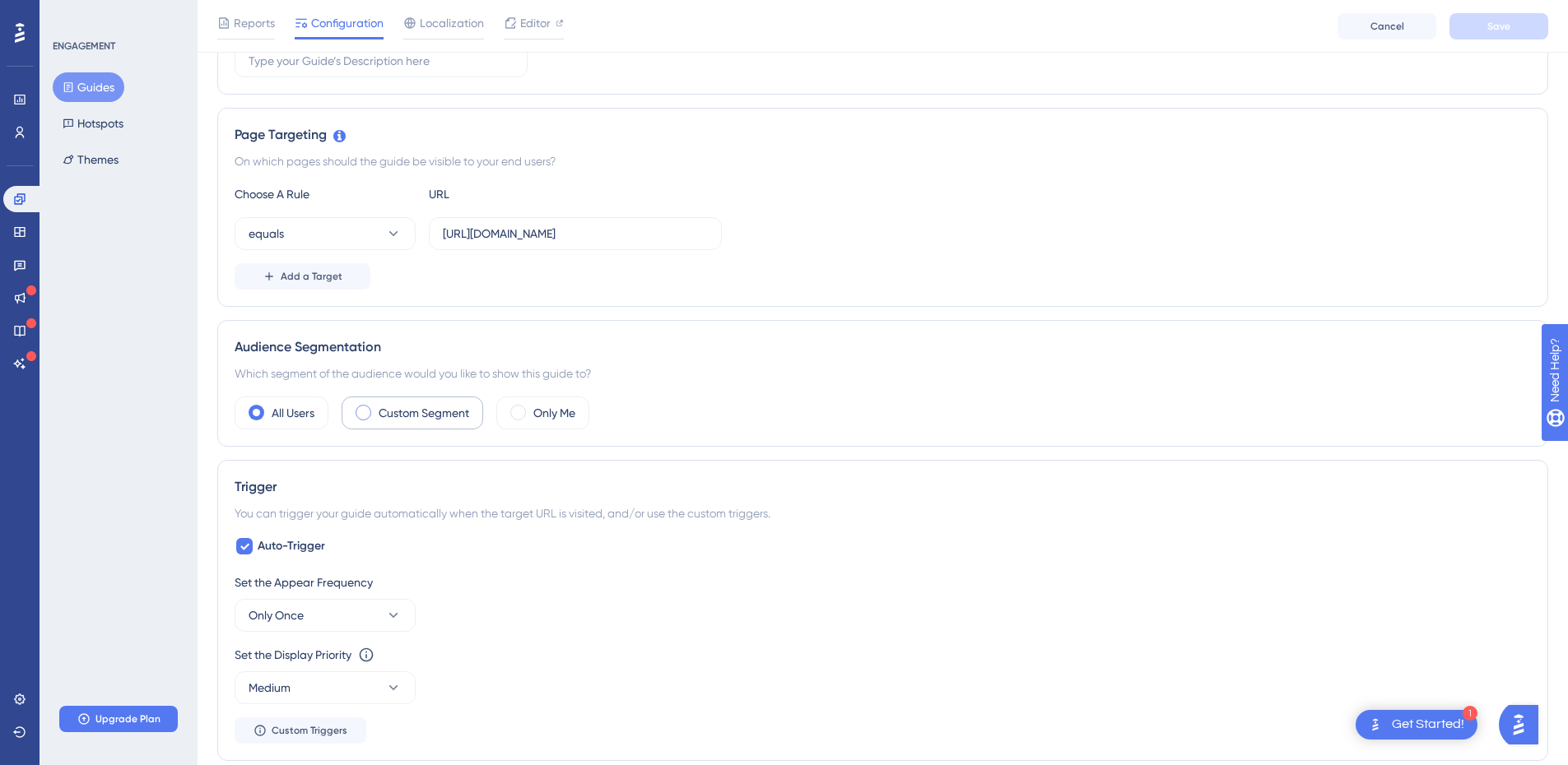
click at [440, 413] on label "Custom Segment" at bounding box center [424, 413] width 91 height 20
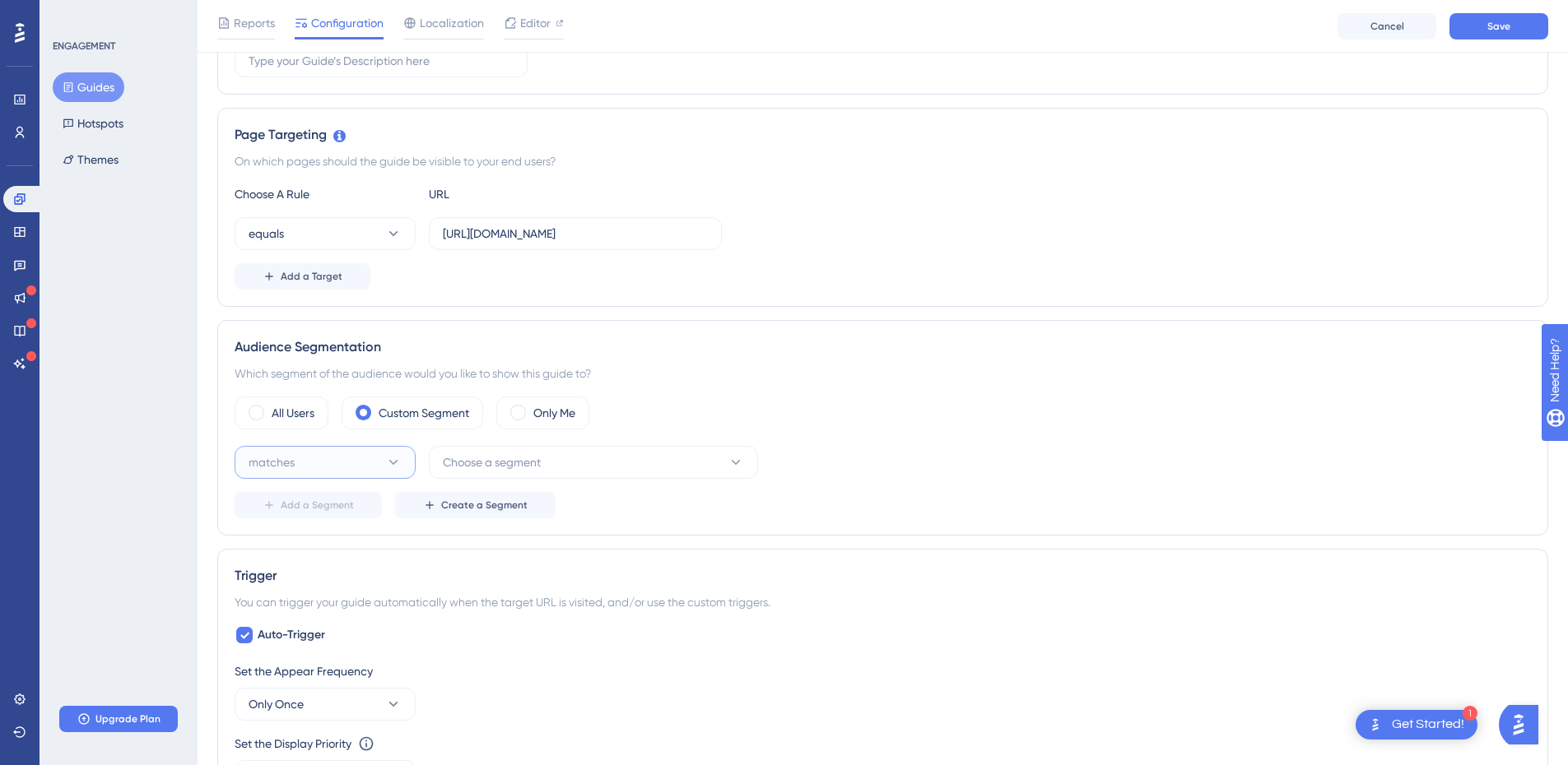
click at [381, 451] on button "matches" at bounding box center [325, 462] width 181 height 33
click at [522, 464] on span "Choose a segment" at bounding box center [491, 462] width 98 height 20
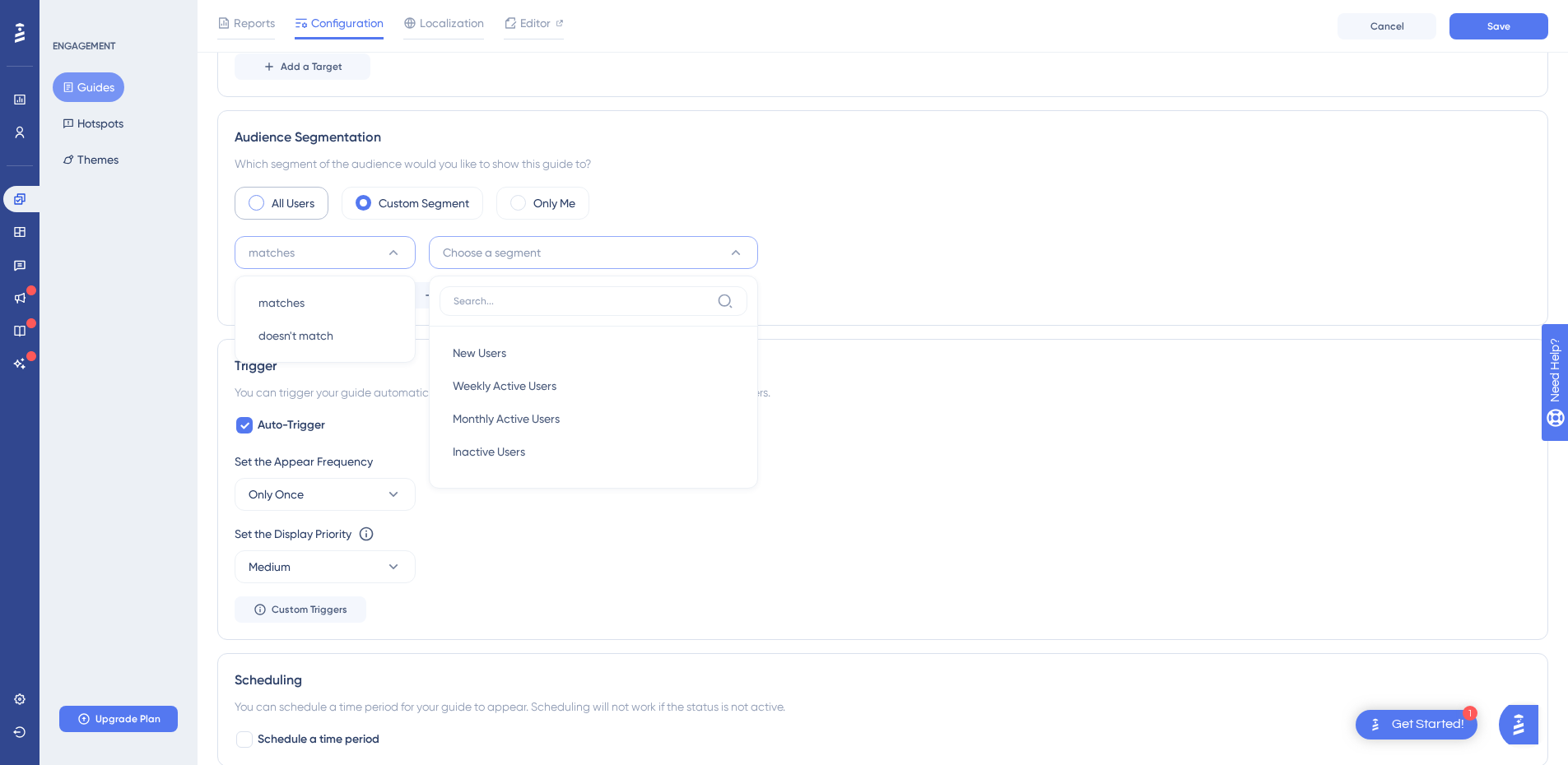
click at [284, 196] on label "All Users" at bounding box center [292, 203] width 43 height 20
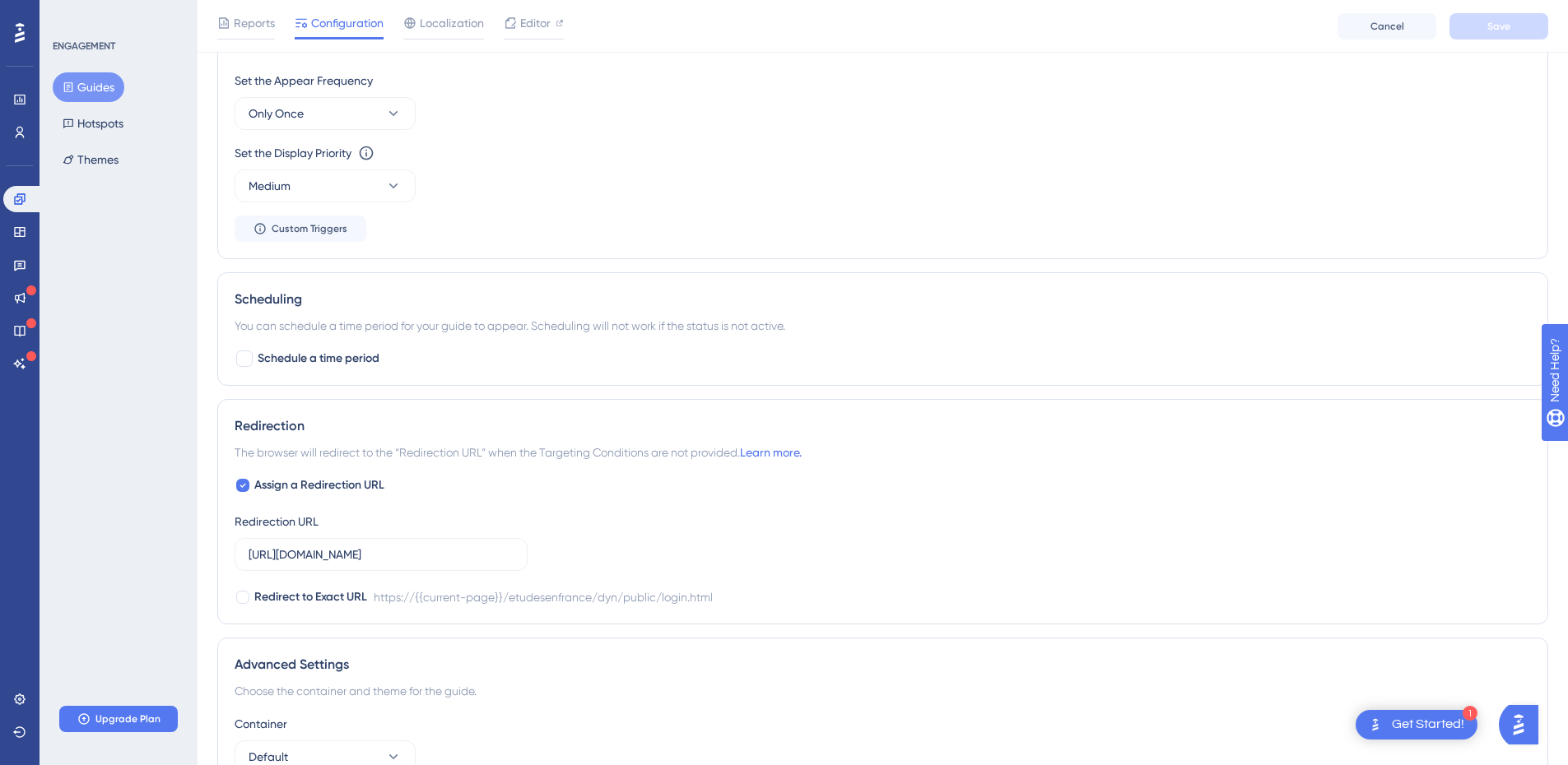
scroll to position [987, 0]
